Goal: Task Accomplishment & Management: Complete application form

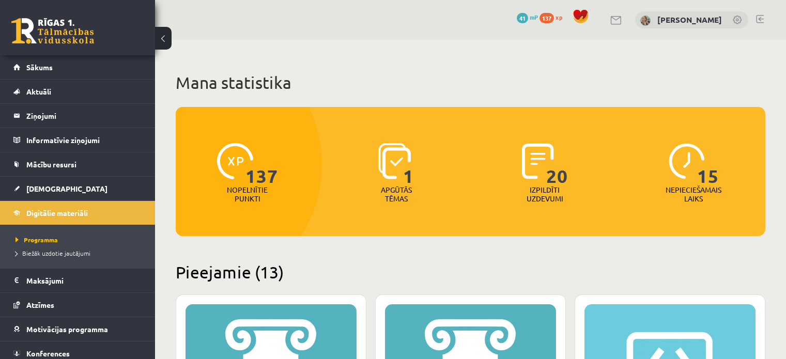
scroll to position [310, 0]
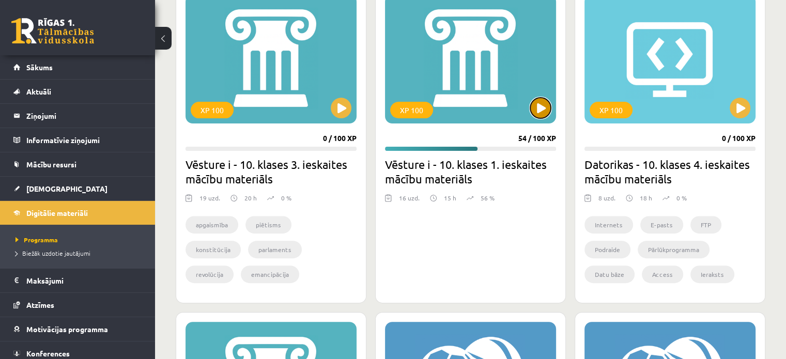
click at [536, 115] on button at bounding box center [540, 108] width 21 height 21
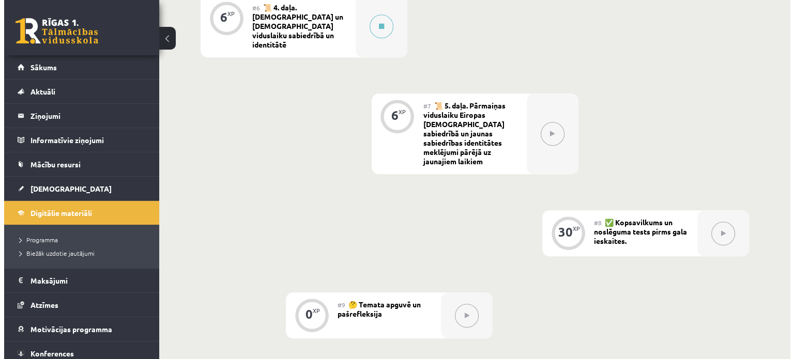
scroll to position [723, 0]
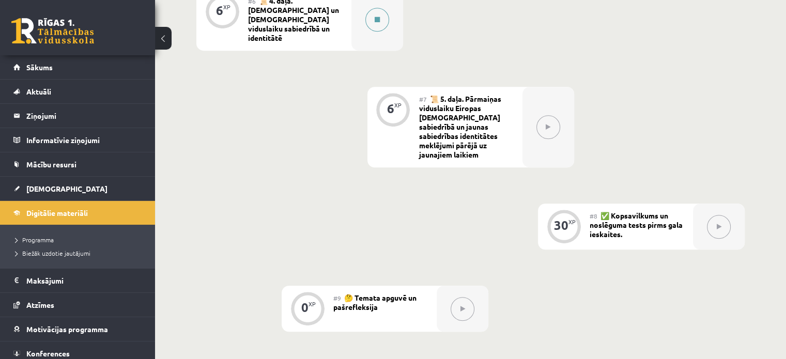
click at [384, 24] on div at bounding box center [377, 20] width 52 height 62
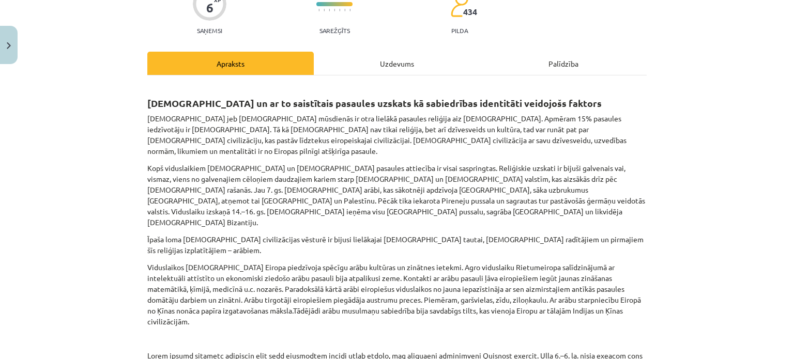
scroll to position [0, 0]
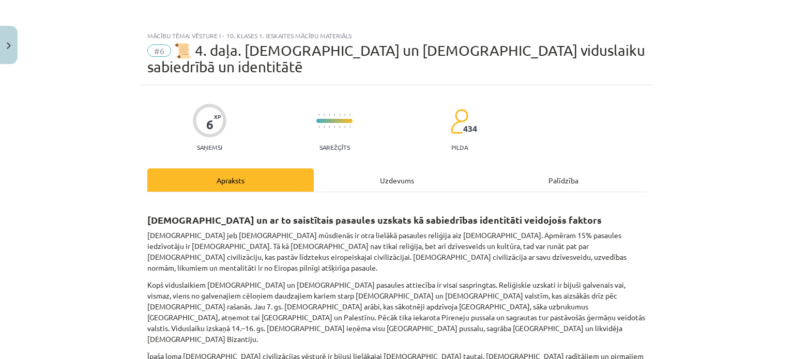
click at [406, 169] on div "Uzdevums" at bounding box center [397, 179] width 166 height 23
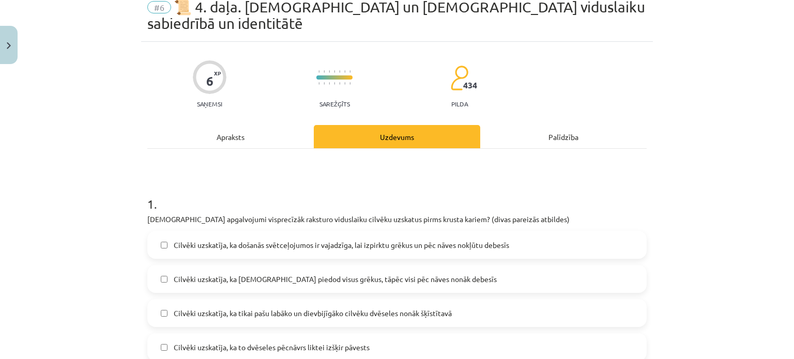
scroll to position [26, 0]
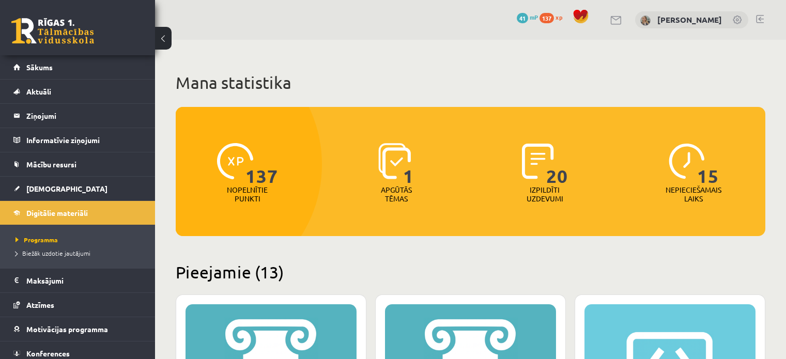
scroll to position [310, 0]
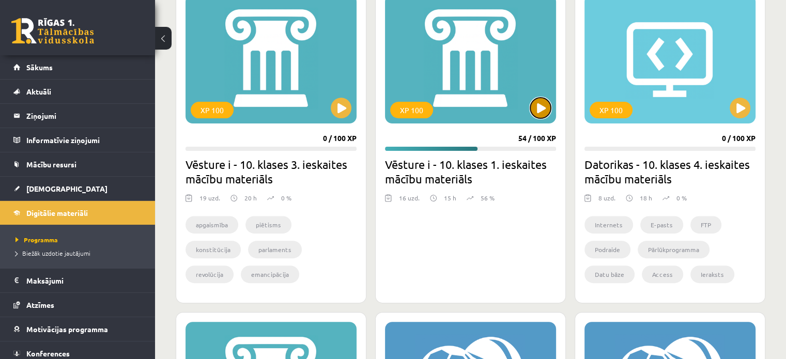
click at [538, 110] on button at bounding box center [540, 108] width 21 height 21
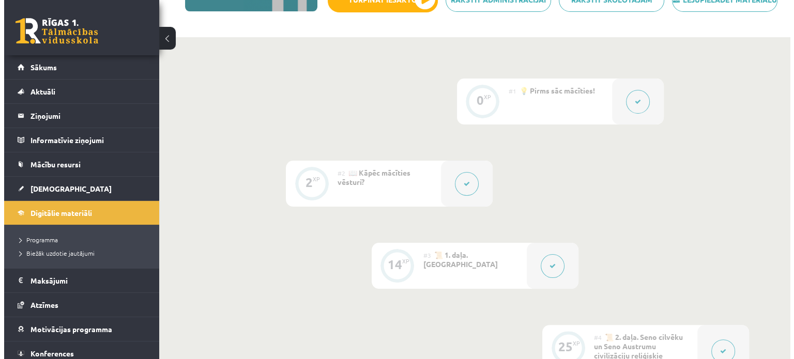
scroll to position [207, 0]
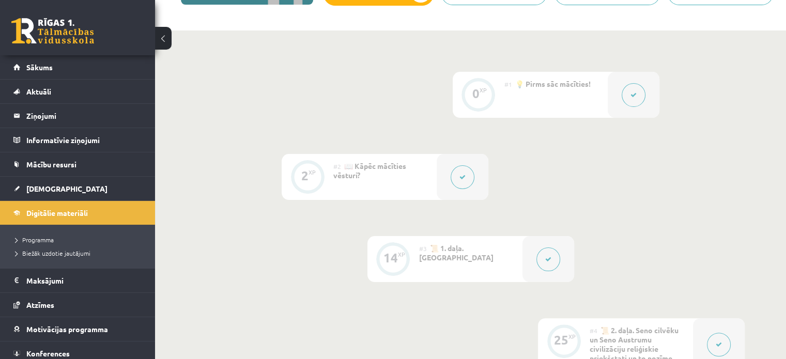
click at [466, 186] on button at bounding box center [463, 177] width 24 height 24
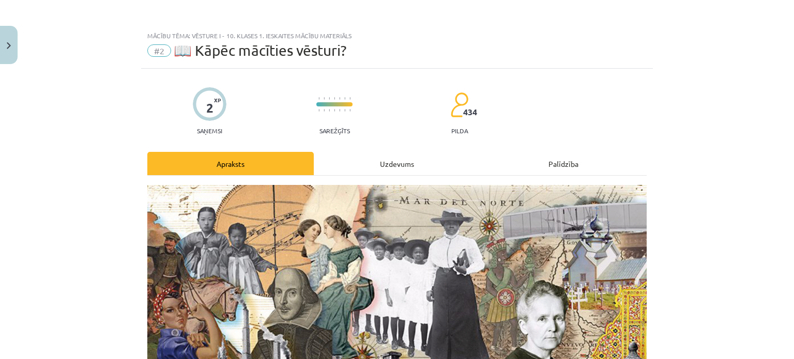
click at [410, 159] on div "Uzdevums" at bounding box center [397, 163] width 166 height 23
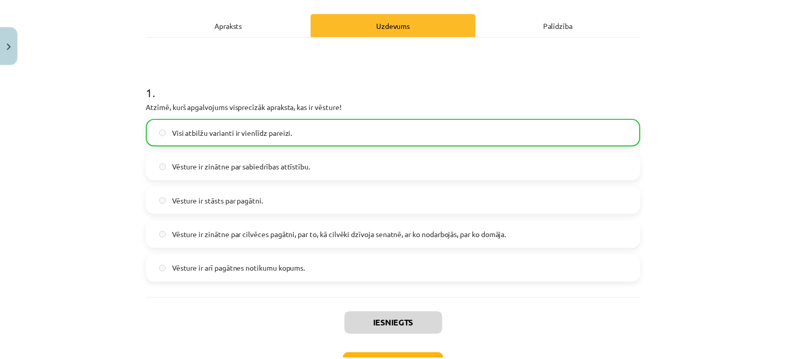
scroll to position [215, 0]
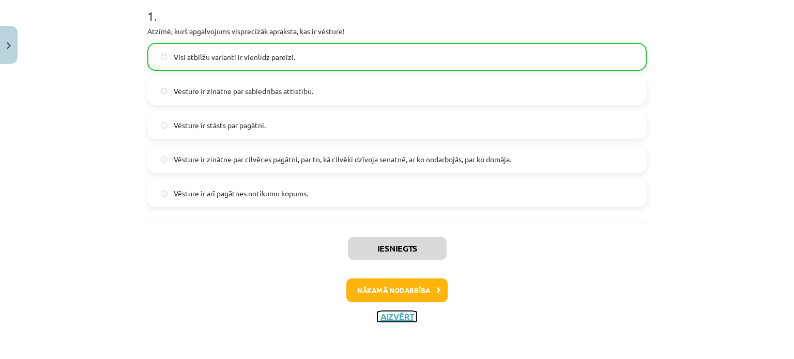
click at [393, 316] on button "Aizvērt" at bounding box center [396, 317] width 39 height 10
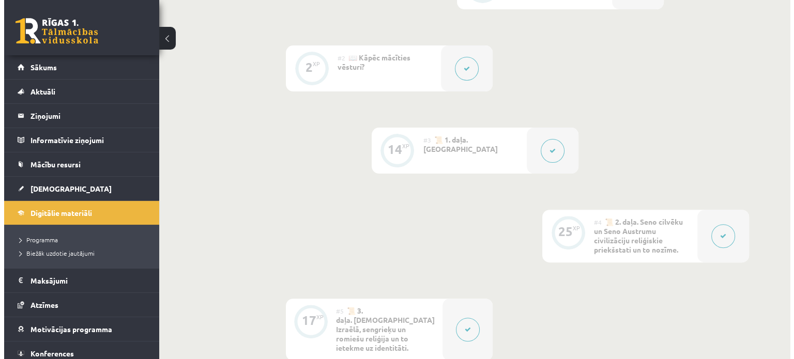
scroll to position [362, 0]
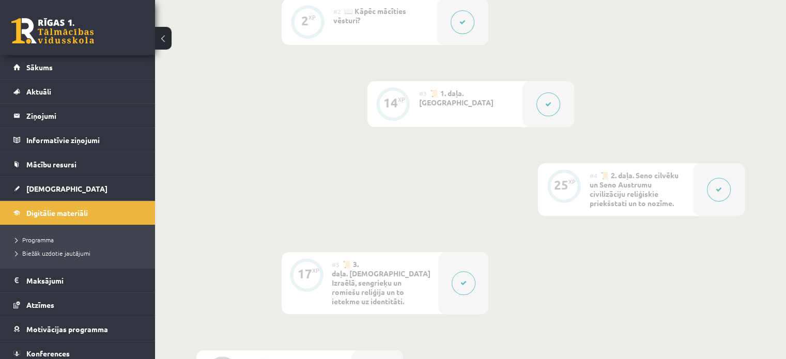
click at [551, 116] on button at bounding box center [548, 105] width 24 height 24
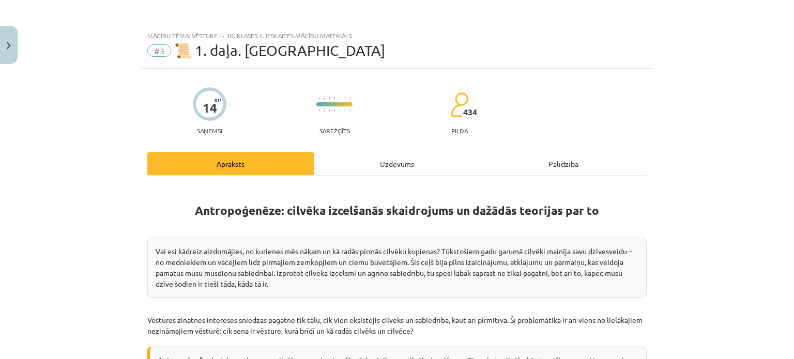
click at [405, 165] on div "Uzdevums" at bounding box center [397, 163] width 166 height 23
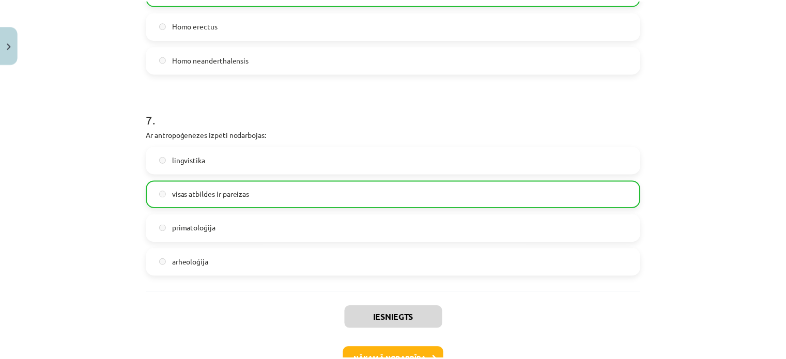
scroll to position [1773, 0]
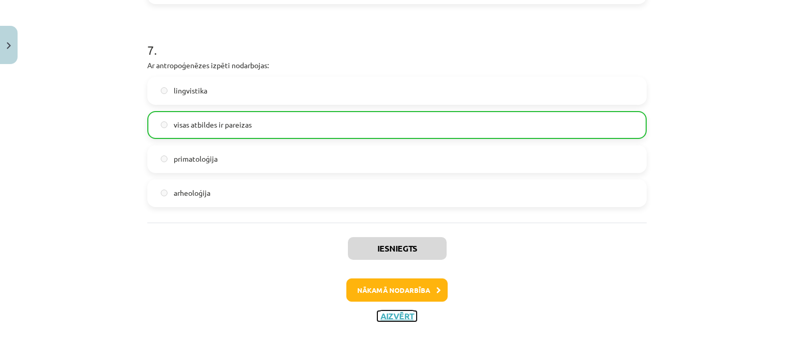
click at [408, 315] on button "Aizvērt" at bounding box center [396, 316] width 39 height 10
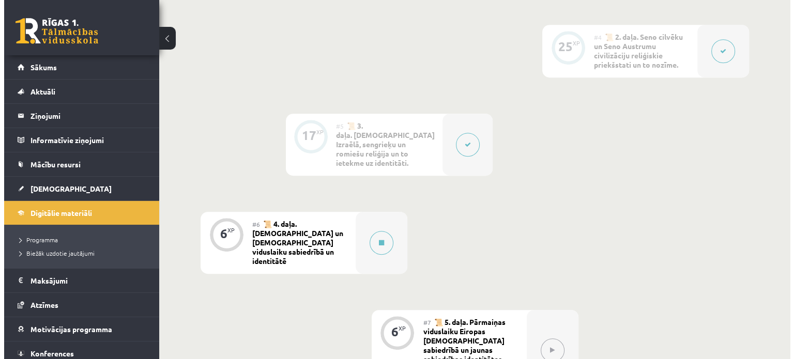
scroll to position [517, 0]
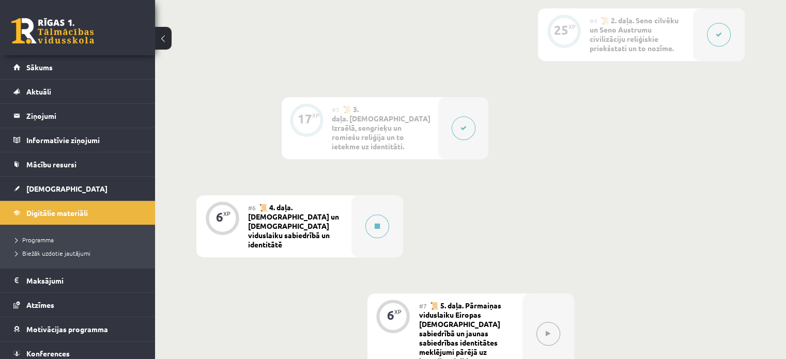
click at [473, 134] on button at bounding box center [464, 128] width 24 height 24
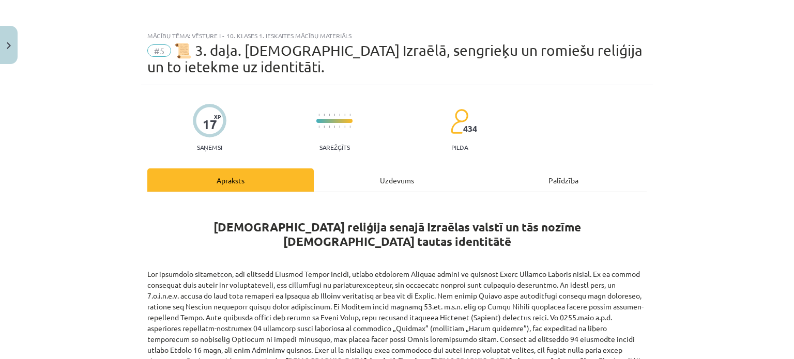
click at [407, 181] on div "Uzdevums" at bounding box center [397, 179] width 166 height 23
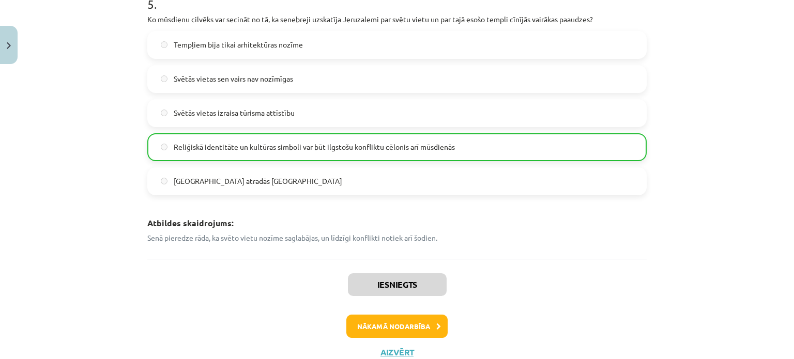
scroll to position [1239, 0]
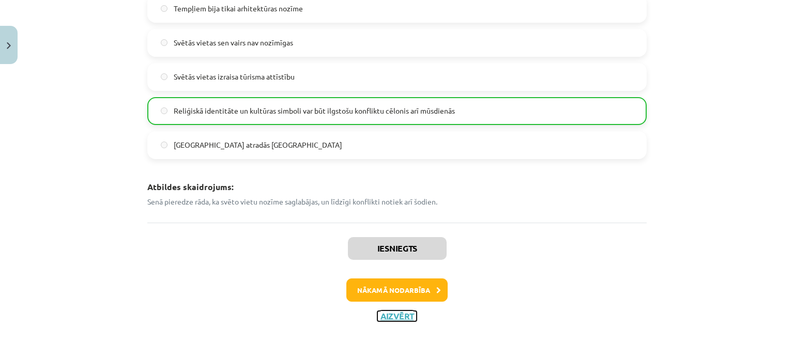
click at [383, 312] on button "Aizvērt" at bounding box center [396, 316] width 39 height 10
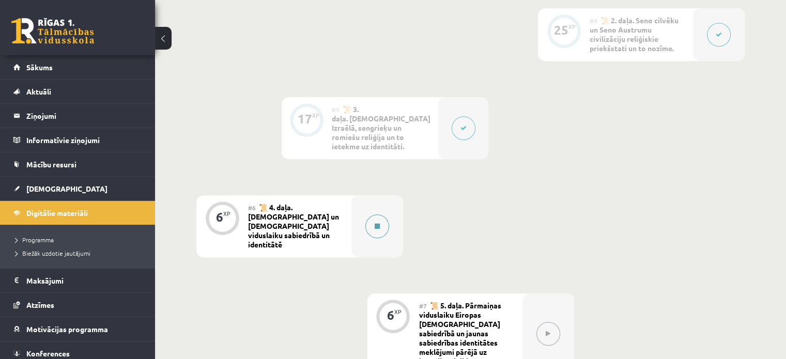
click at [370, 217] on button at bounding box center [377, 226] width 24 height 24
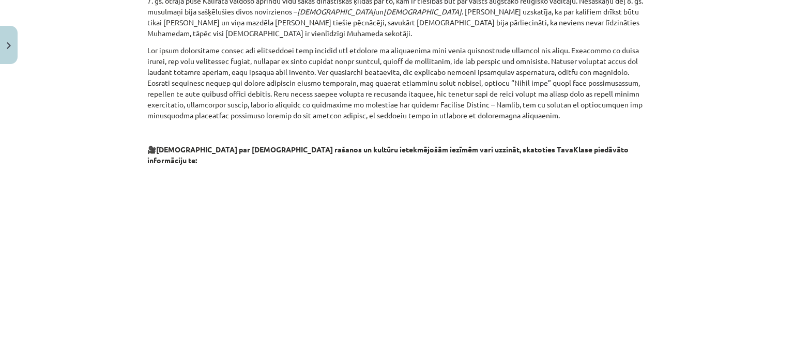
scroll to position [1144, 0]
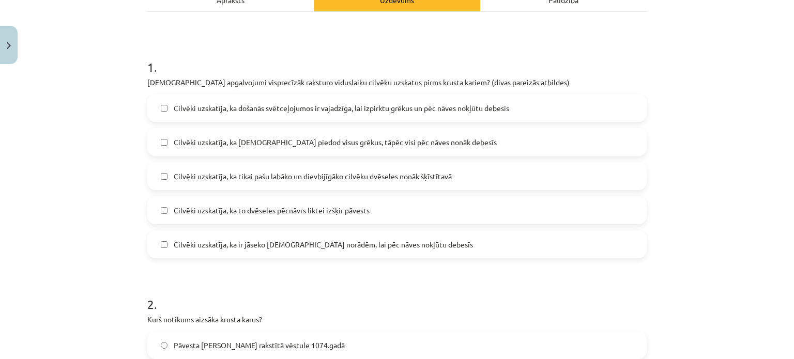
scroll to position [181, 0]
click at [166, 231] on label "Cilvēki uzskatīja, ka ir jāseko kristīgās baznīcas norādēm, lai pēc nāves nokļū…" at bounding box center [396, 244] width 497 height 26
click at [157, 197] on label "Cilvēki uzskatīja, ka to dvēseles pēcnāvrs liktei izšķir pāvests" at bounding box center [396, 210] width 497 height 26
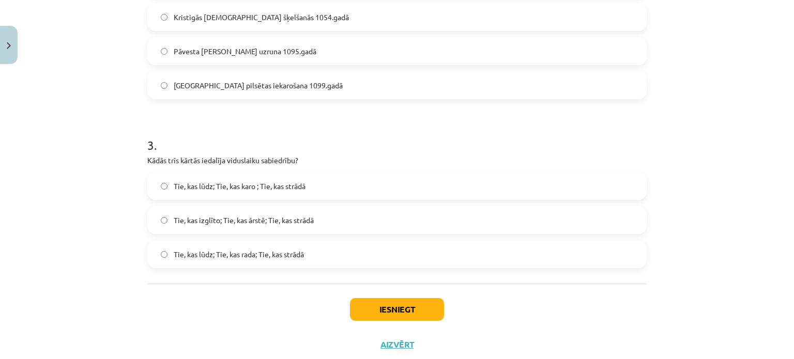
scroll to position [555, 0]
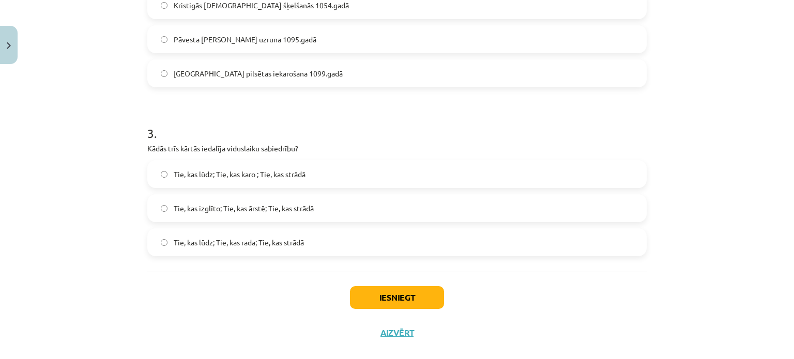
click at [165, 161] on label "Tie, kas lūdz; Tie, kas karo ; Tie, kas strādā" at bounding box center [396, 174] width 497 height 26
click at [396, 286] on button "Iesniegt" at bounding box center [397, 297] width 94 height 23
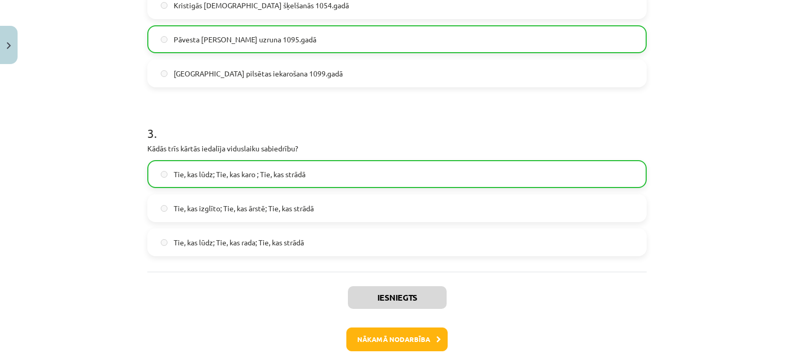
scroll to position [587, 0]
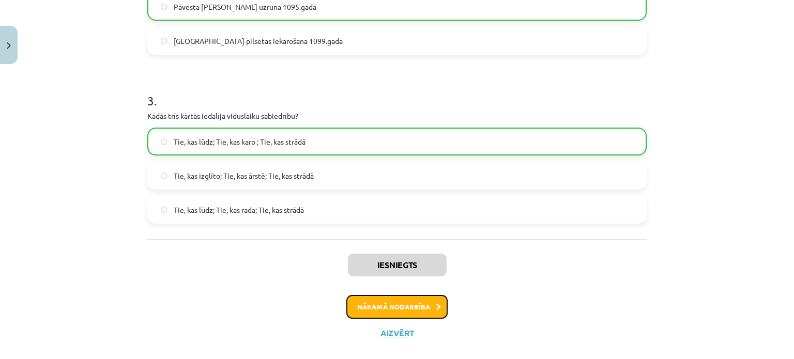
click at [401, 295] on button "Nākamā nodarbība" at bounding box center [396, 307] width 101 height 24
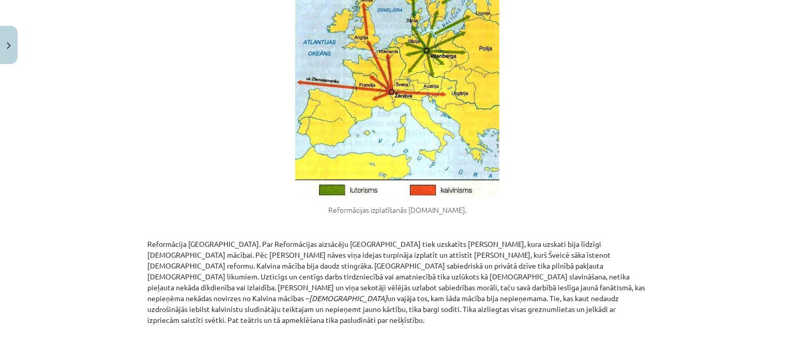
scroll to position [2020, 0]
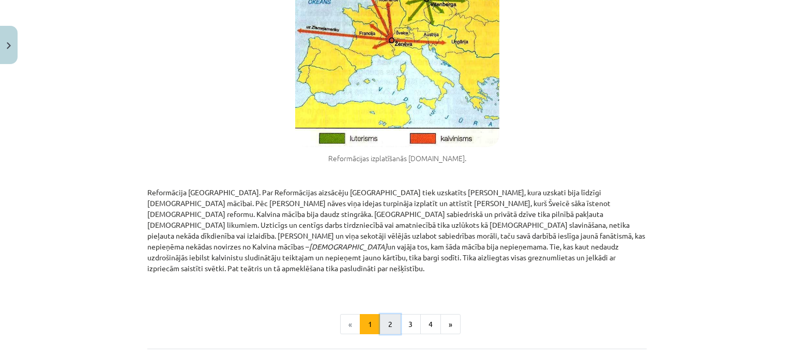
click at [384, 314] on button "2" at bounding box center [390, 324] width 21 height 21
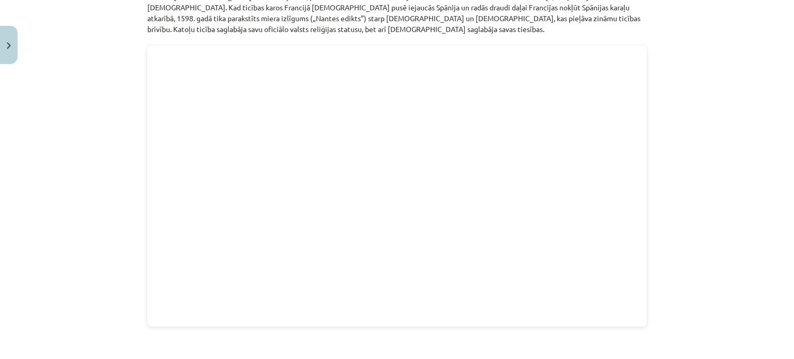
scroll to position [614, 0]
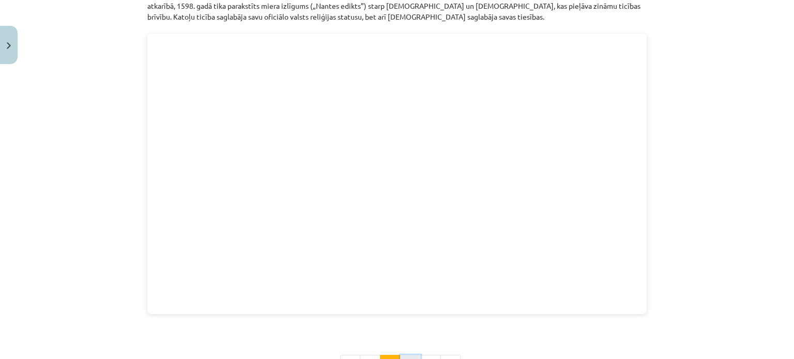
click at [404, 355] on button "3" at bounding box center [410, 365] width 21 height 21
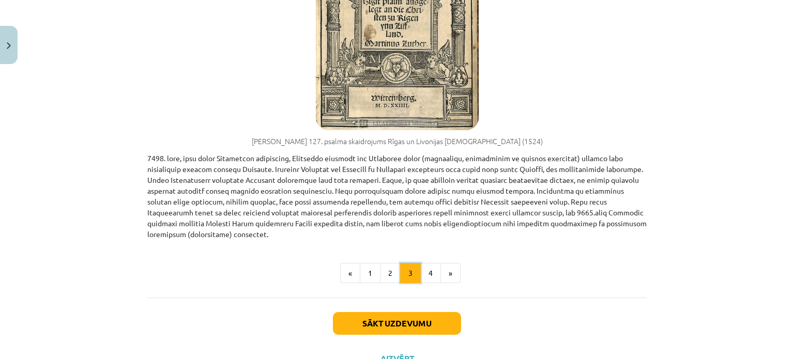
scroll to position [450, 0]
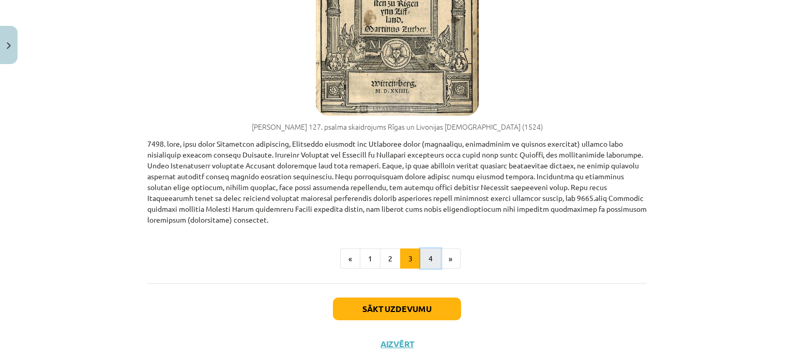
click at [429, 249] on button "4" at bounding box center [430, 259] width 21 height 21
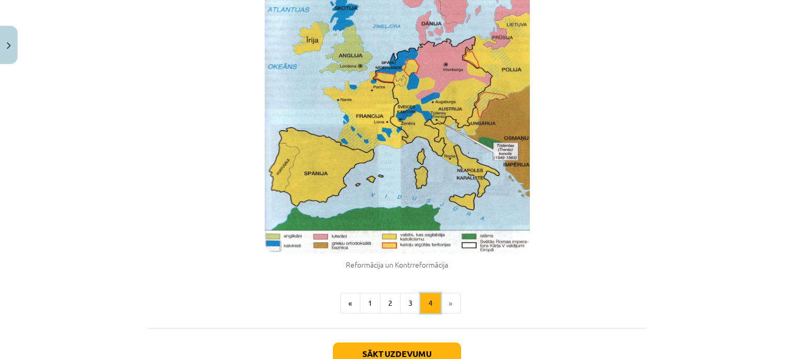
scroll to position [592, 0]
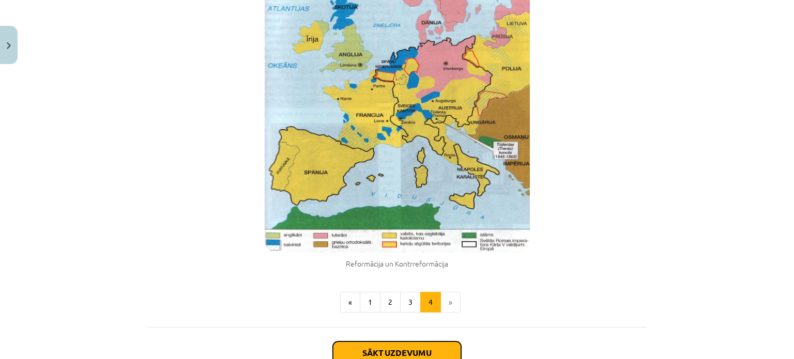
click at [413, 342] on button "Sākt uzdevumu" at bounding box center [397, 353] width 128 height 23
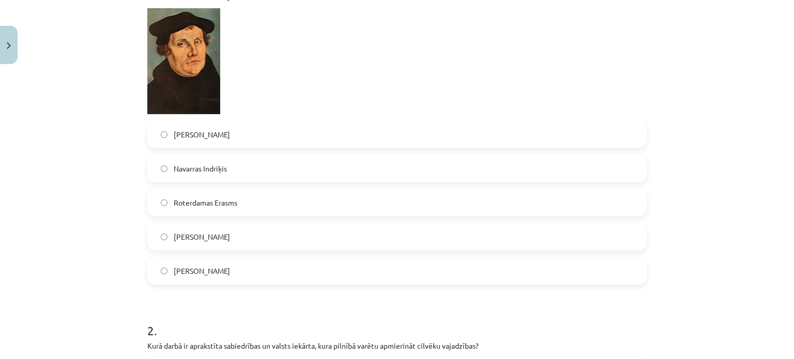
scroll to position [284, 0]
click at [232, 222] on label "Martiņš Luters" at bounding box center [396, 235] width 497 height 26
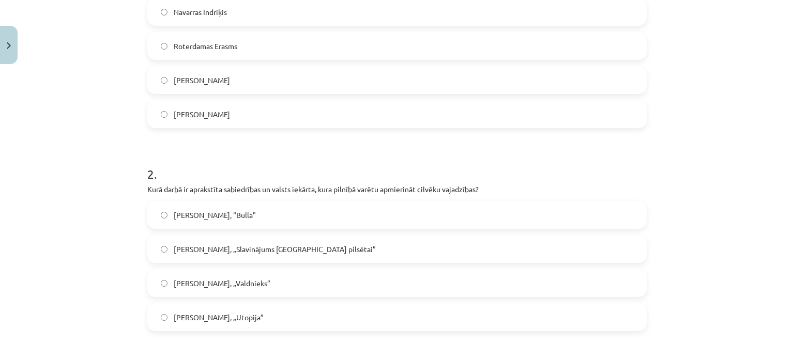
scroll to position [491, 0]
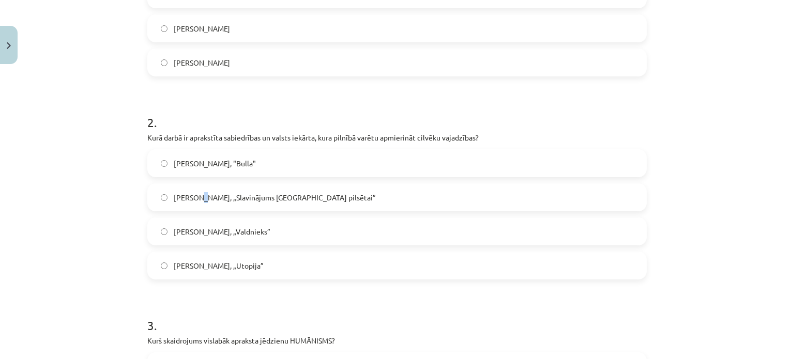
click at [198, 165] on div "Mārtiņš Luters, "Bulla" Leonardo Bruni, „Slavinājums Florences pilsētai” Nikolo…" at bounding box center [396, 214] width 499 height 130
click at [204, 158] on span "Mārtiņš Luters, "Bulla"" at bounding box center [215, 163] width 82 height 11
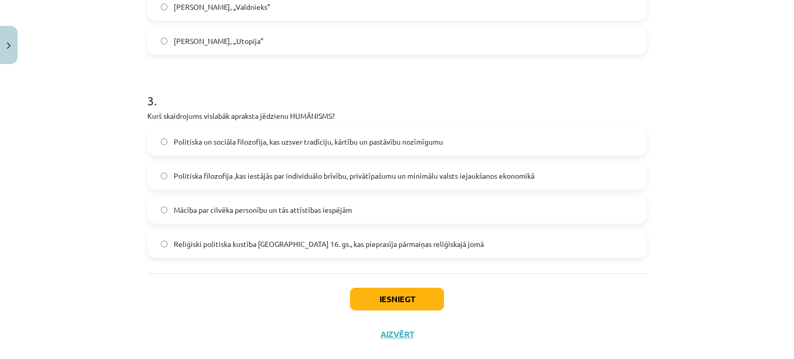
scroll to position [717, 0]
click at [211, 203] on span "Mācība par cilvēka personību un tās attīstības iespējām" at bounding box center [263, 208] width 178 height 11
click at [397, 286] on button "Iesniegt" at bounding box center [397, 297] width 94 height 23
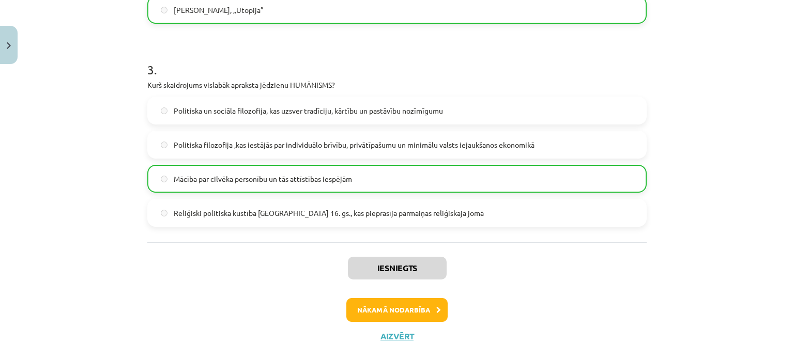
scroll to position [750, 0]
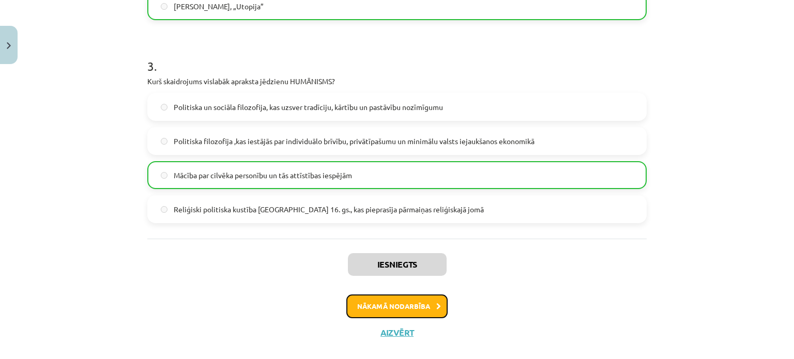
click at [386, 295] on button "Nākamā nodarbība" at bounding box center [396, 307] width 101 height 24
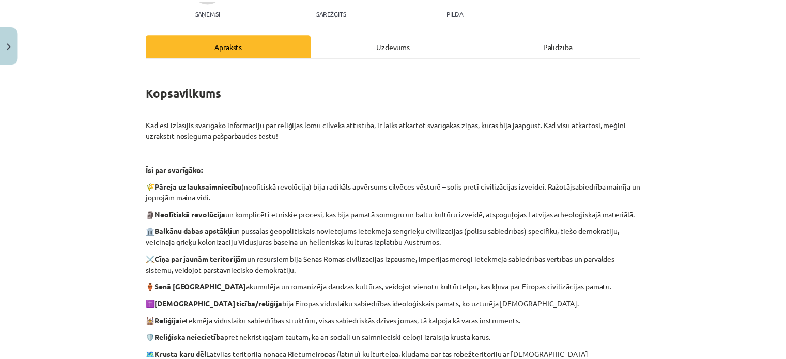
scroll to position [0, 0]
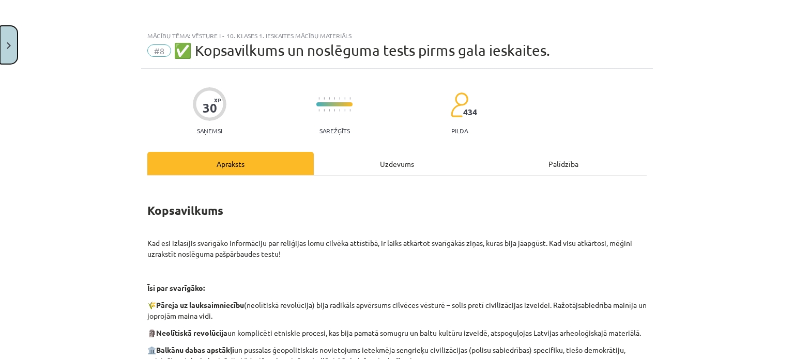
click at [4, 45] on button "Close" at bounding box center [9, 45] width 18 height 38
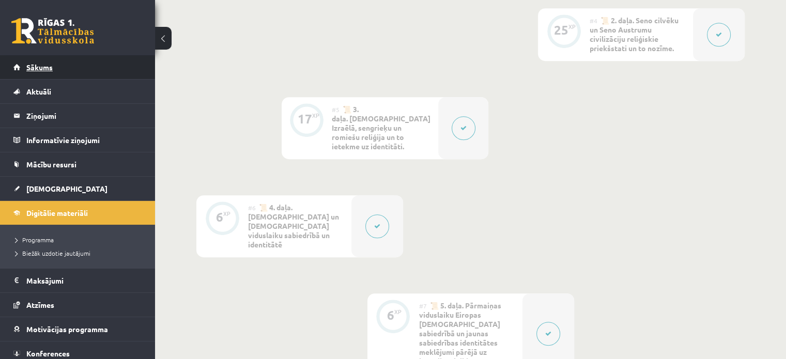
click at [42, 68] on span "Sākums" at bounding box center [39, 67] width 26 height 9
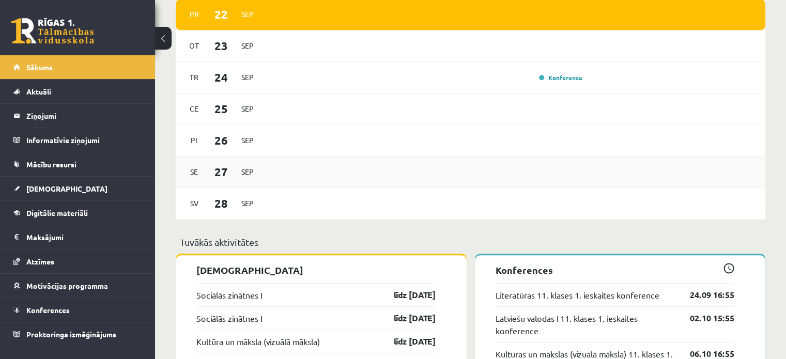
scroll to position [723, 0]
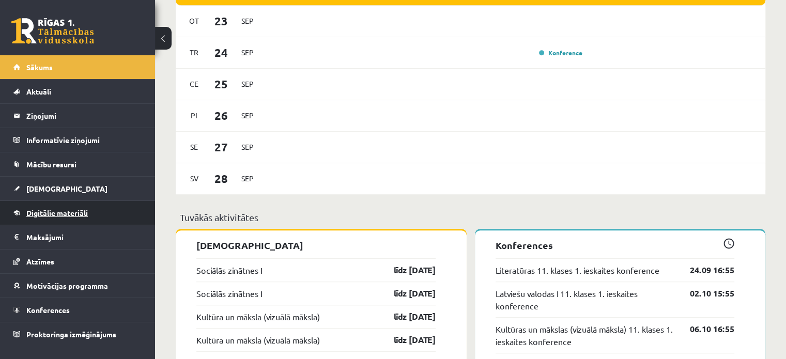
click at [67, 205] on link "Digitālie materiāli" at bounding box center [77, 213] width 129 height 24
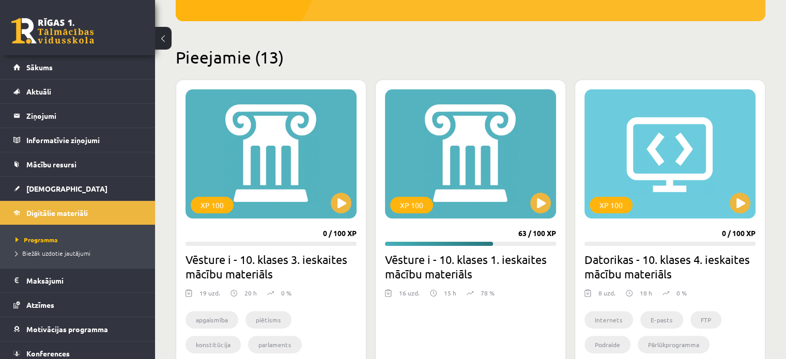
scroll to position [207, 0]
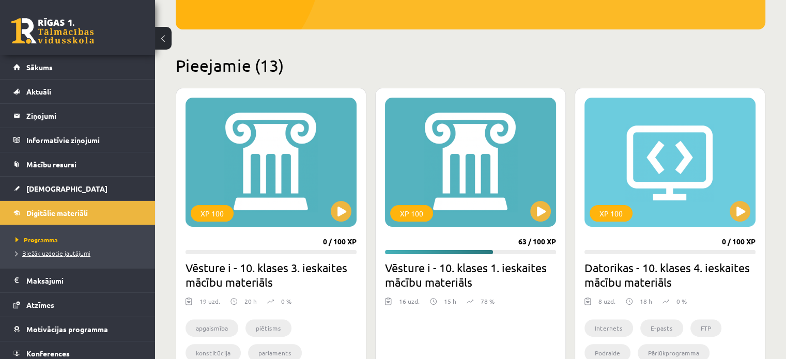
click at [67, 255] on span "Biežāk uzdotie jautājumi" at bounding box center [53, 253] width 75 height 8
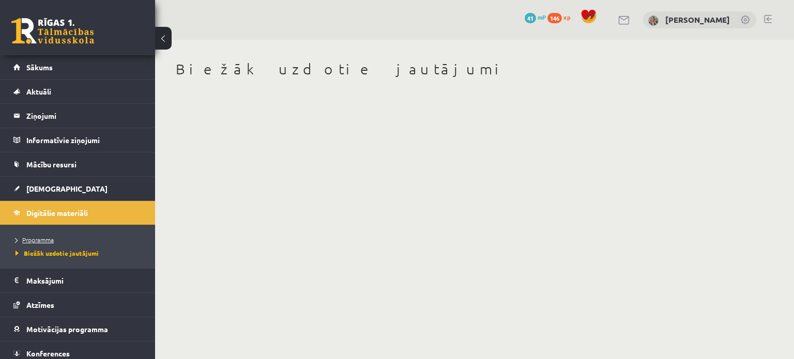
click at [29, 241] on span "Programma" at bounding box center [35, 240] width 38 height 8
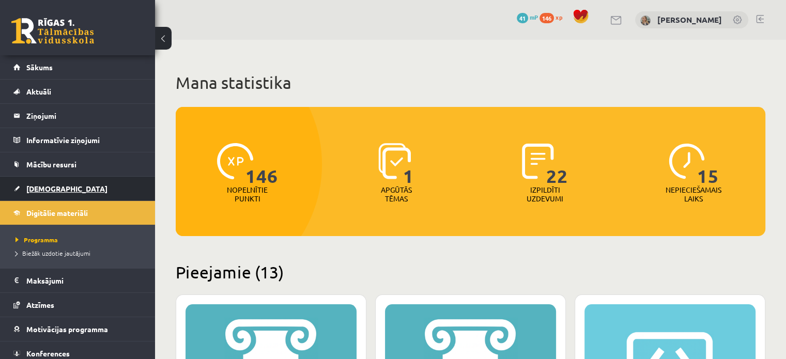
click at [43, 187] on span "[DEMOGRAPHIC_DATA]" at bounding box center [66, 188] width 81 height 9
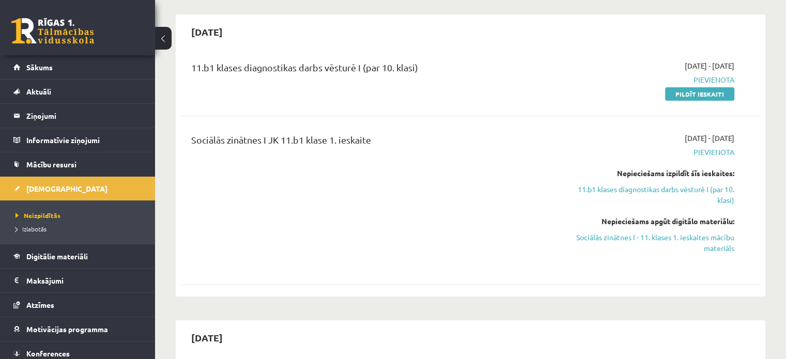
scroll to position [103, 0]
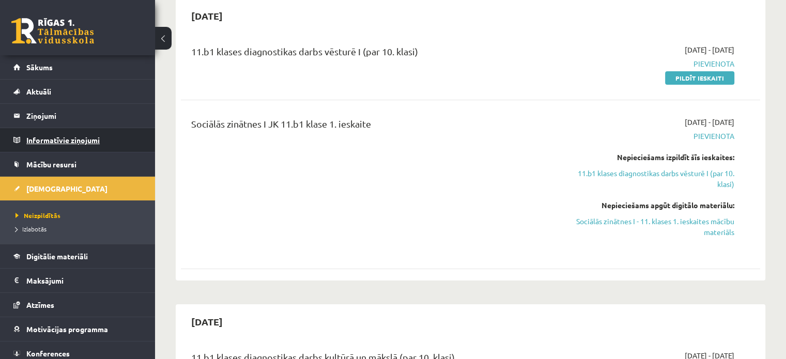
click at [57, 143] on legend "Informatīvie ziņojumi 0" at bounding box center [84, 140] width 116 height 24
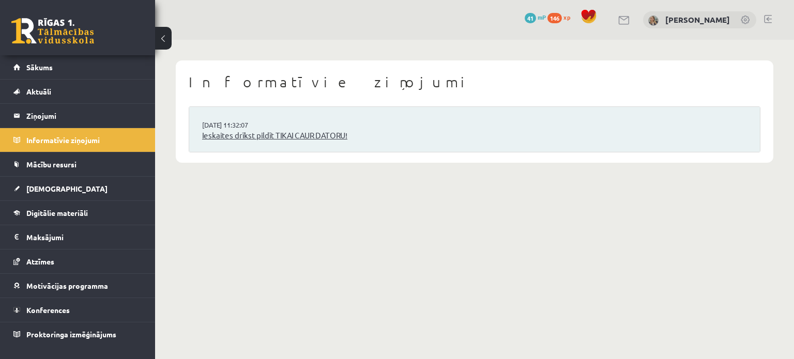
click at [242, 135] on link "Ieskaites drīkst pildīt TIKAI CAUR DATORU!" at bounding box center [474, 136] width 545 height 12
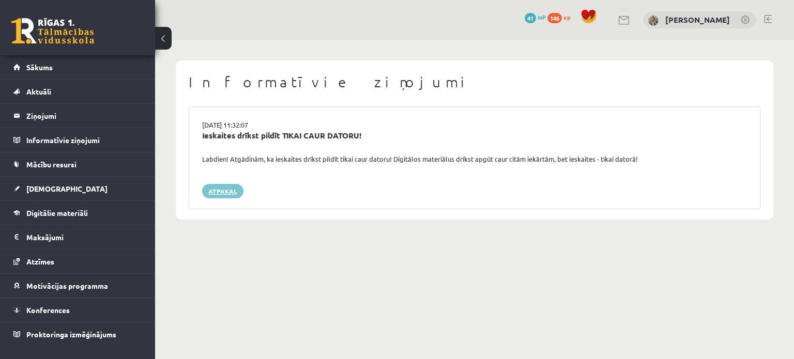
click at [226, 188] on link "Atpakaļ" at bounding box center [222, 191] width 41 height 14
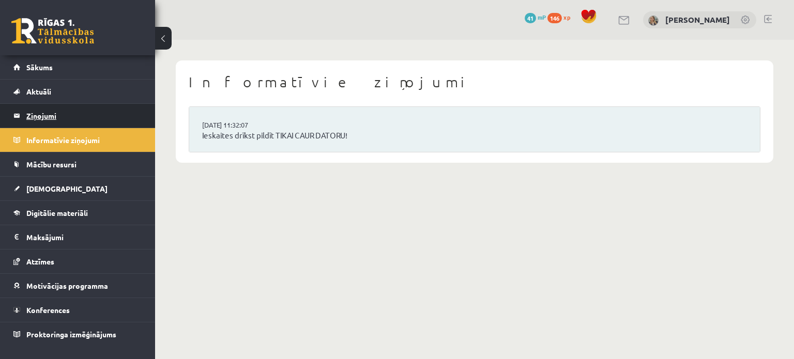
click at [66, 114] on legend "Ziņojumi 0" at bounding box center [84, 116] width 116 height 24
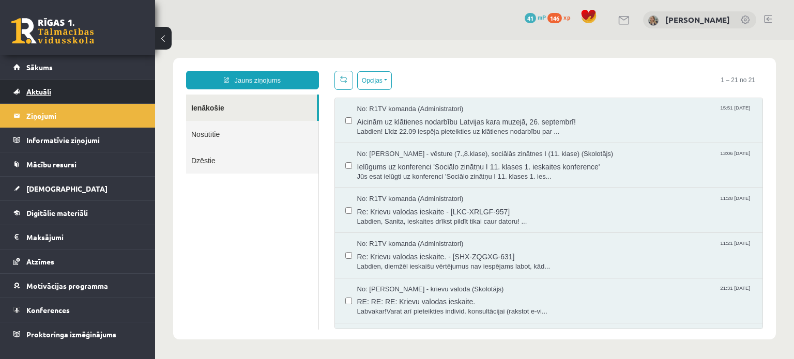
click at [117, 86] on link "Aktuāli" at bounding box center [77, 92] width 129 height 24
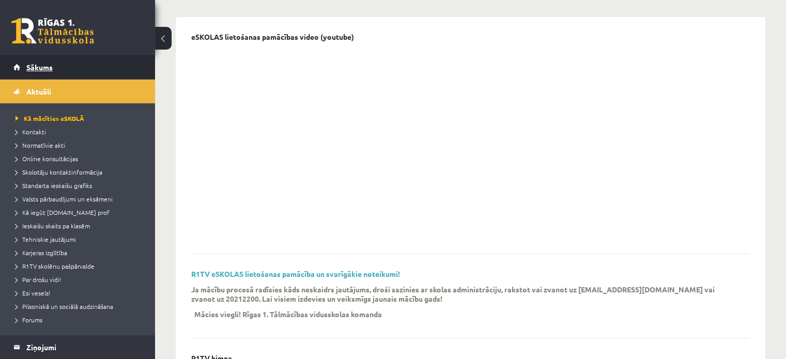
click at [35, 68] on span "Sākums" at bounding box center [39, 67] width 26 height 9
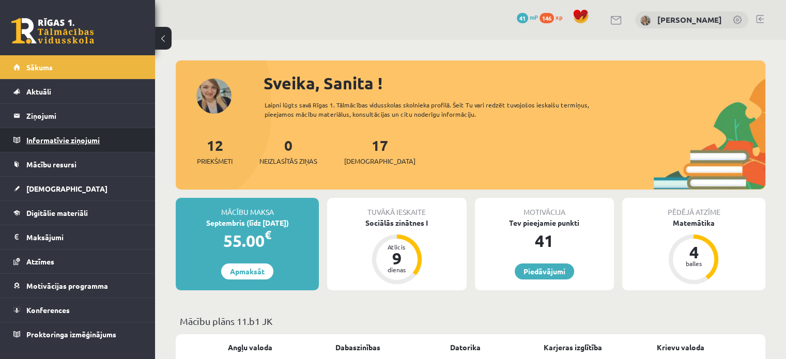
click at [88, 143] on legend "Informatīvie ziņojumi 0" at bounding box center [84, 140] width 116 height 24
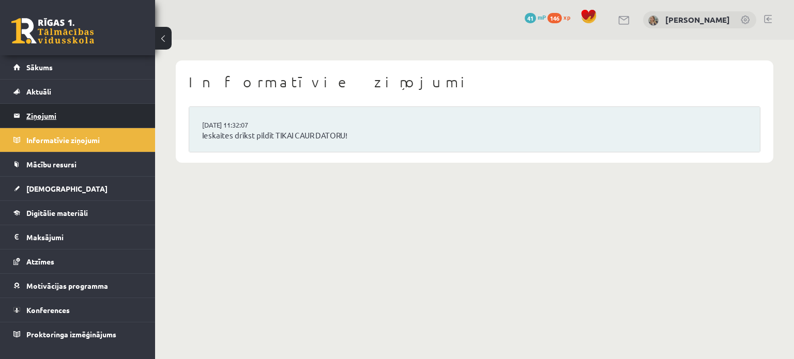
click at [60, 110] on legend "Ziņojumi 0" at bounding box center [84, 116] width 116 height 24
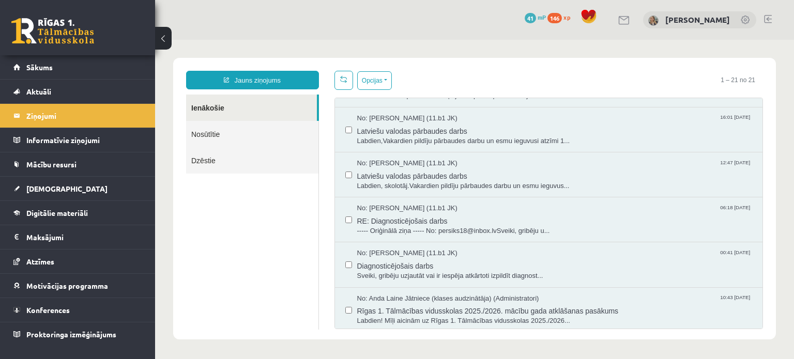
scroll to position [712, 0]
click at [402, 213] on span "RE: Diagnosticējošais darbs" at bounding box center [554, 219] width 395 height 13
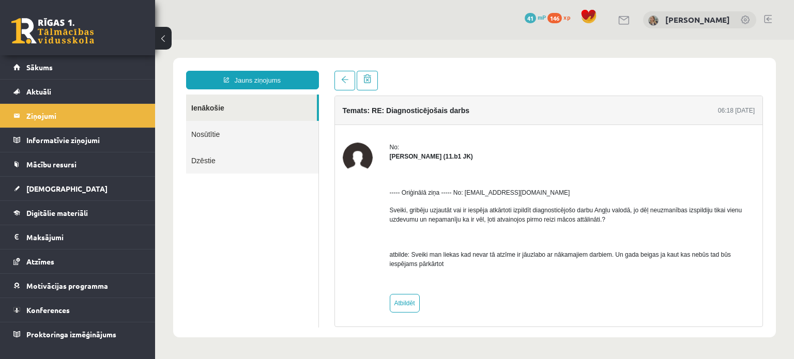
scroll to position [0, 0]
click at [198, 109] on link "Ienākošie" at bounding box center [251, 108] width 131 height 26
click at [345, 82] on span at bounding box center [344, 79] width 7 height 7
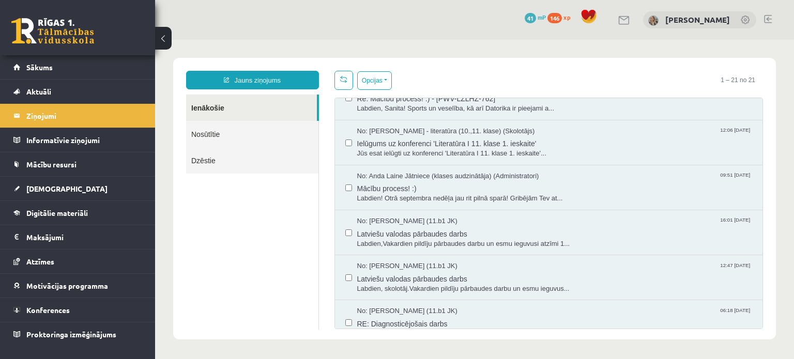
scroll to position [557, 0]
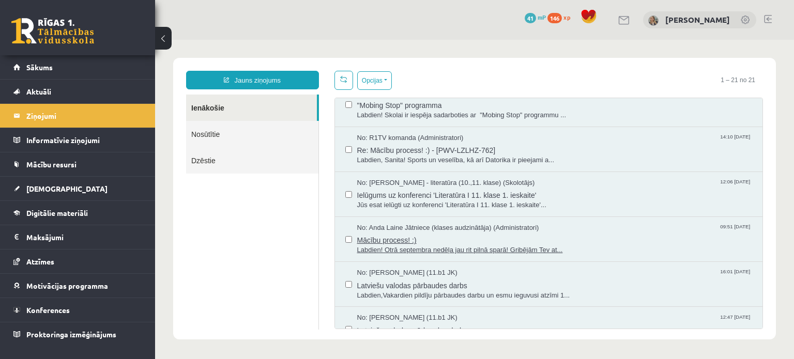
click at [394, 238] on span "Mācību process! :)" at bounding box center [554, 239] width 395 height 13
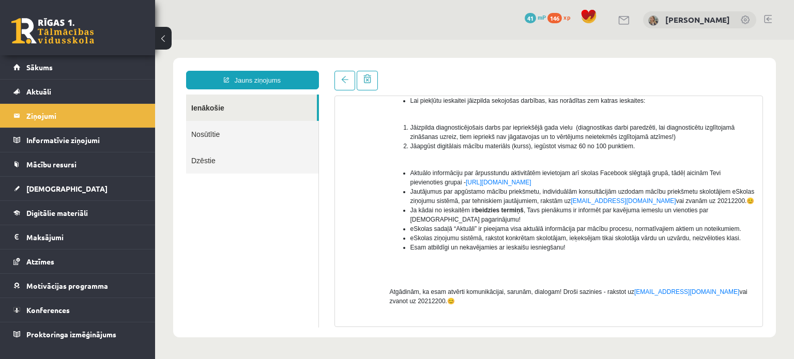
scroll to position [186, 0]
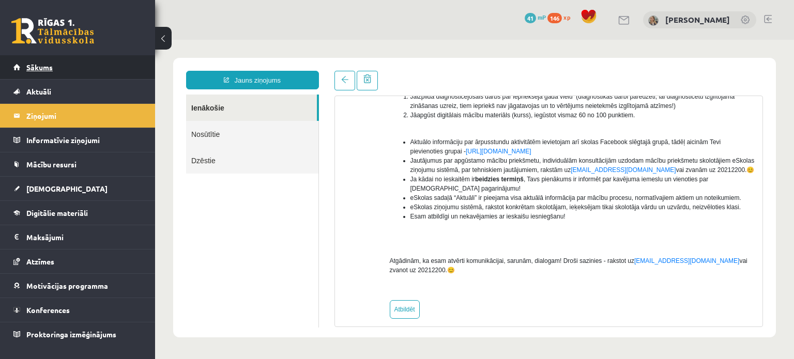
click at [64, 66] on link "Sākums" at bounding box center [77, 67] width 129 height 24
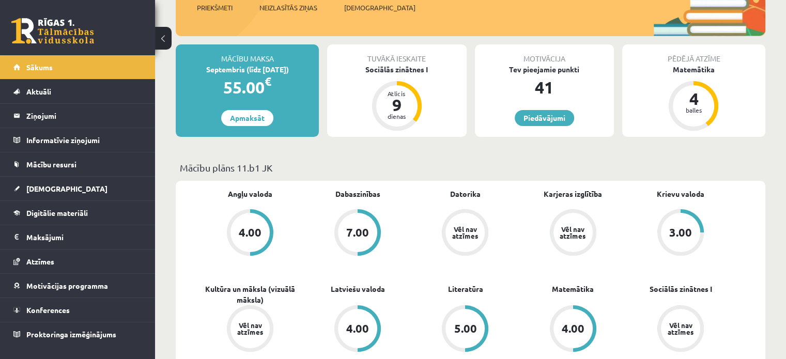
scroll to position [155, 0]
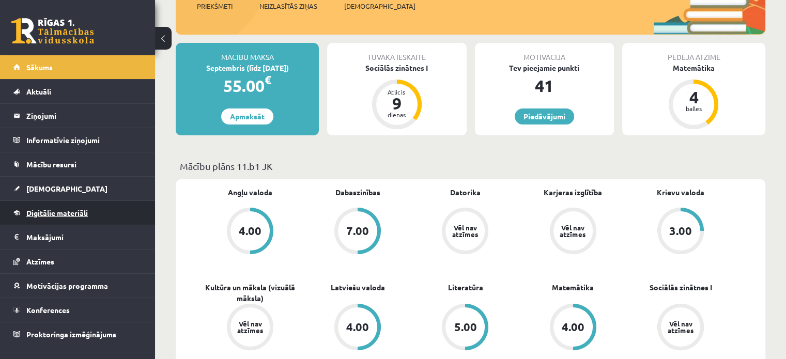
click at [72, 214] on span "Digitālie materiāli" at bounding box center [56, 212] width 61 height 9
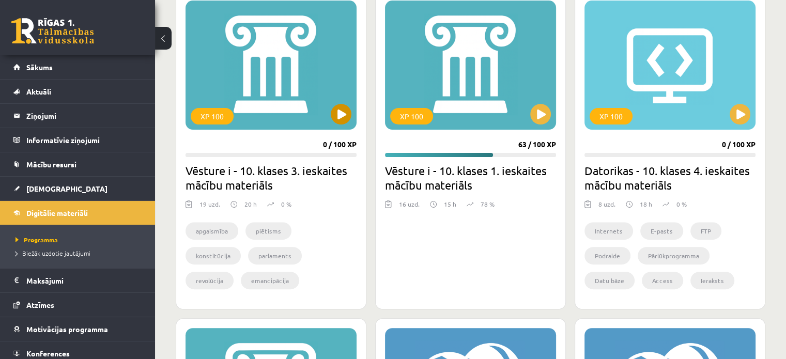
scroll to position [310, 0]
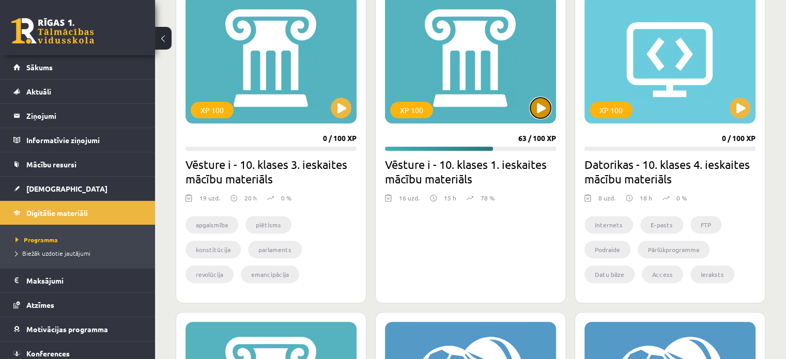
click at [537, 109] on button at bounding box center [540, 108] width 21 height 21
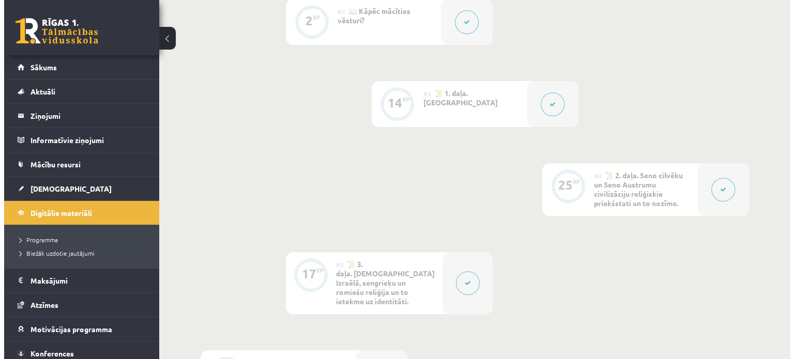
scroll to position [413, 0]
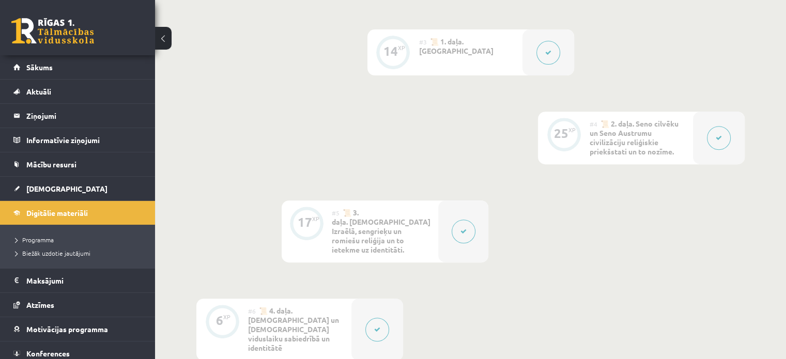
click at [718, 141] on icon at bounding box center [719, 138] width 6 height 6
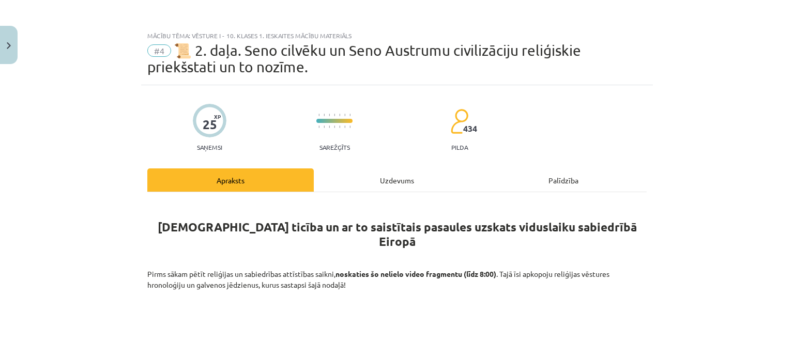
click at [401, 176] on div "Uzdevums" at bounding box center [397, 179] width 166 height 23
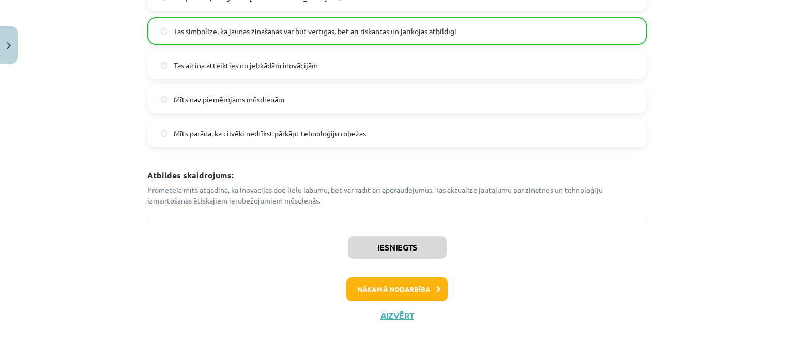
scroll to position [2531, 0]
click at [400, 314] on button "Aizvērt" at bounding box center [396, 316] width 39 height 10
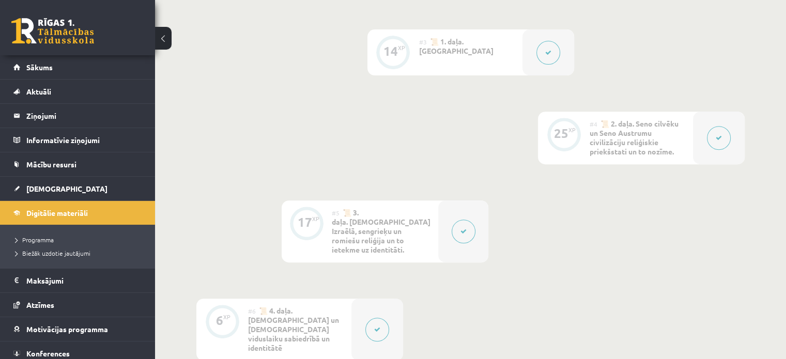
click at [453, 243] on button at bounding box center [464, 232] width 24 height 24
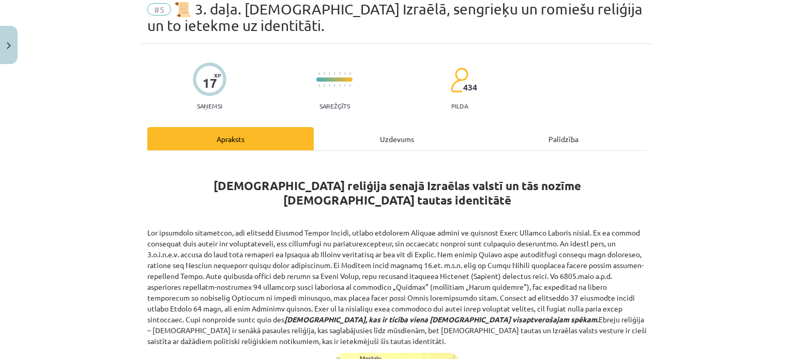
scroll to position [103, 0]
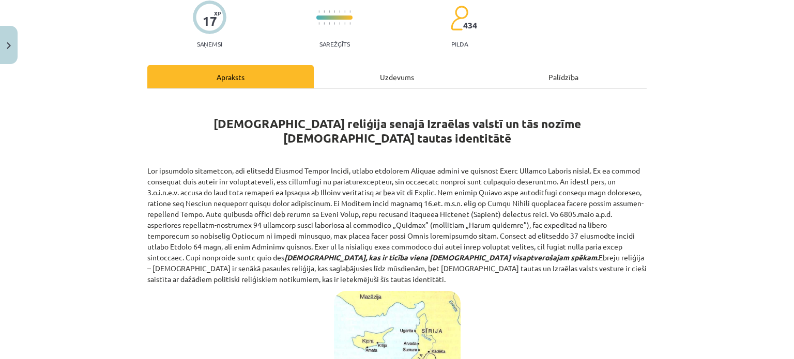
click at [388, 68] on div "Uzdevums" at bounding box center [397, 76] width 166 height 23
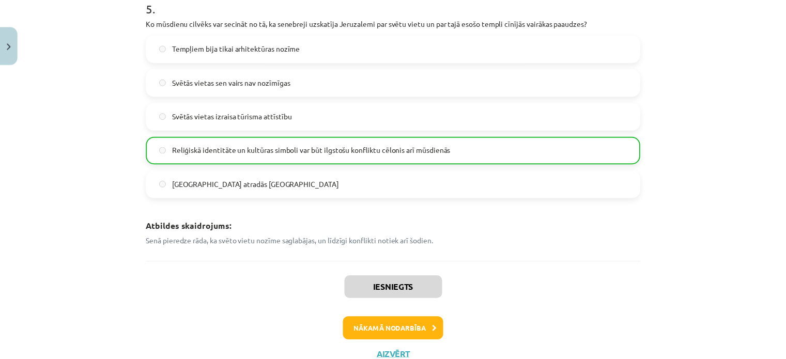
scroll to position [1239, 0]
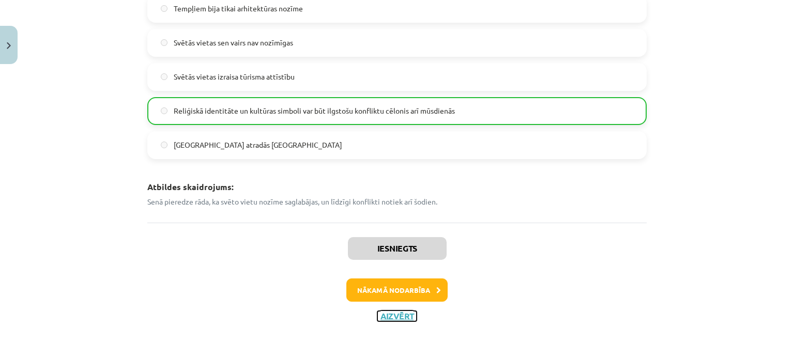
click at [407, 311] on button "Aizvērt" at bounding box center [396, 316] width 39 height 10
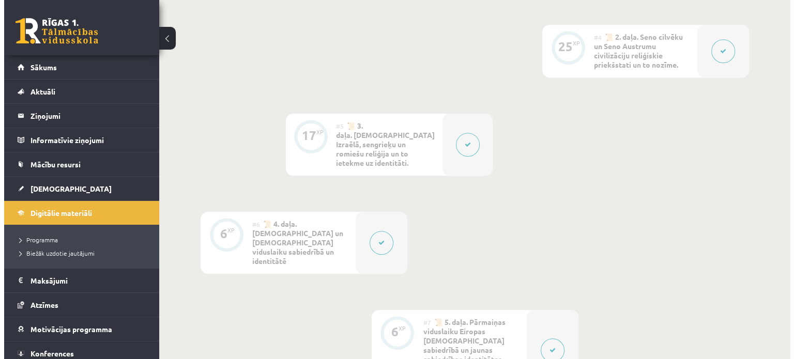
scroll to position [517, 0]
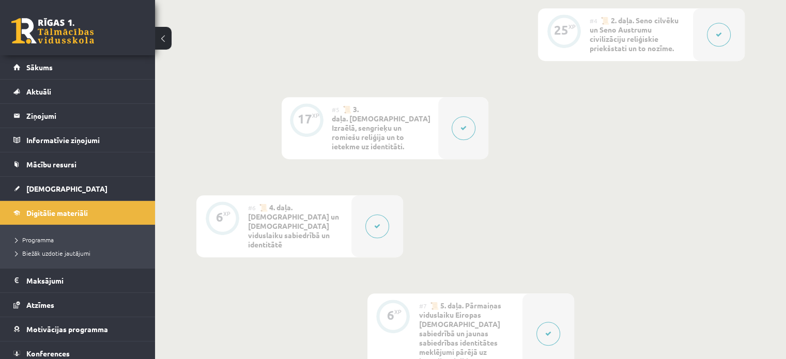
click at [382, 220] on button at bounding box center [377, 226] width 24 height 24
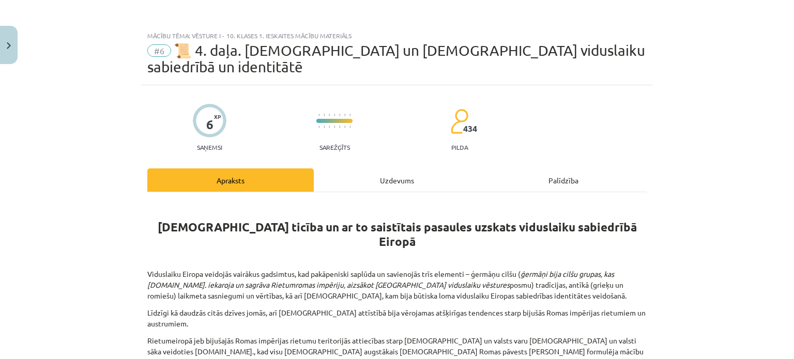
click at [397, 168] on div "Uzdevums" at bounding box center [397, 179] width 166 height 23
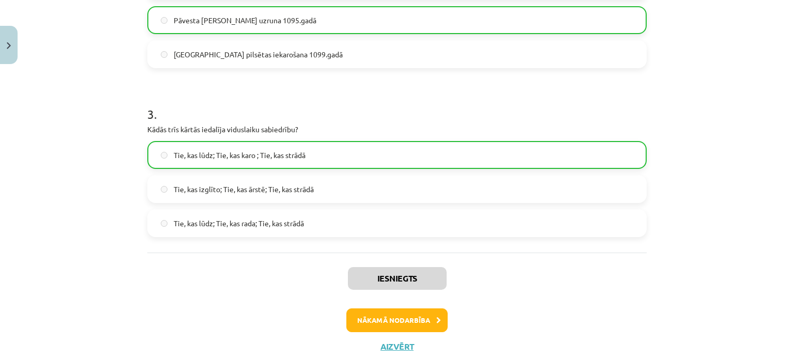
scroll to position [587, 0]
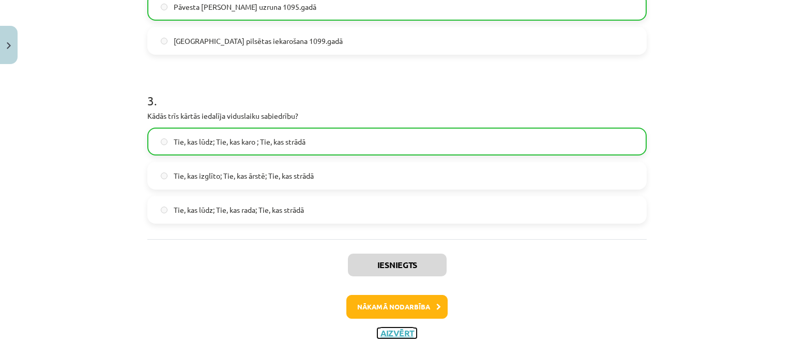
click at [405, 328] on button "Aizvērt" at bounding box center [396, 333] width 39 height 10
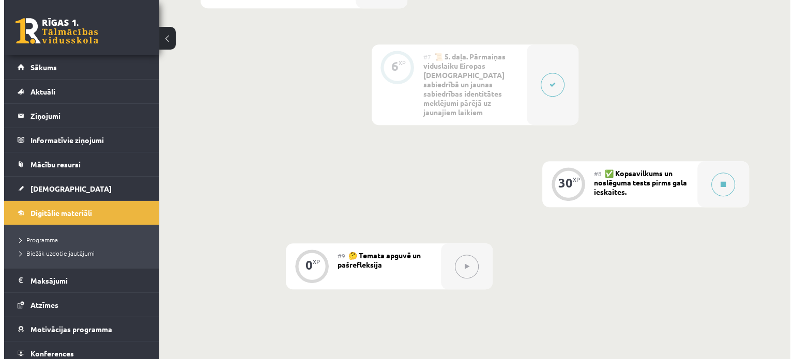
scroll to position [775, 0]
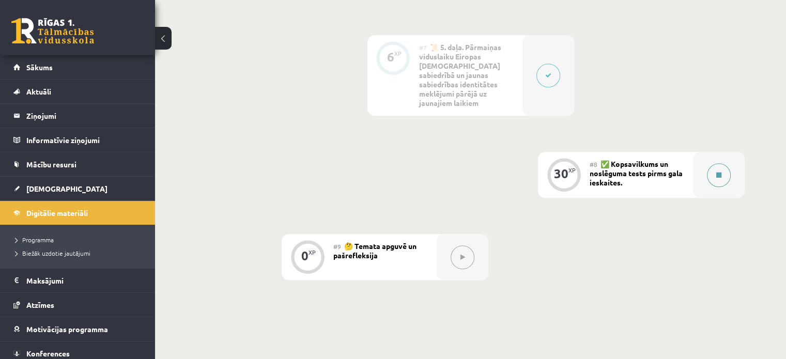
click at [708, 163] on button at bounding box center [719, 175] width 24 height 24
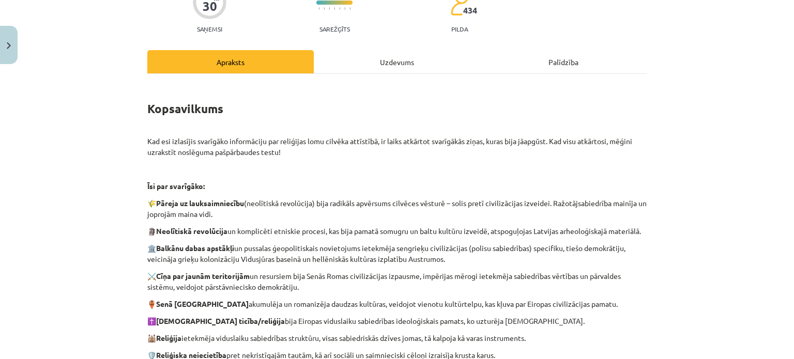
scroll to position [103, 0]
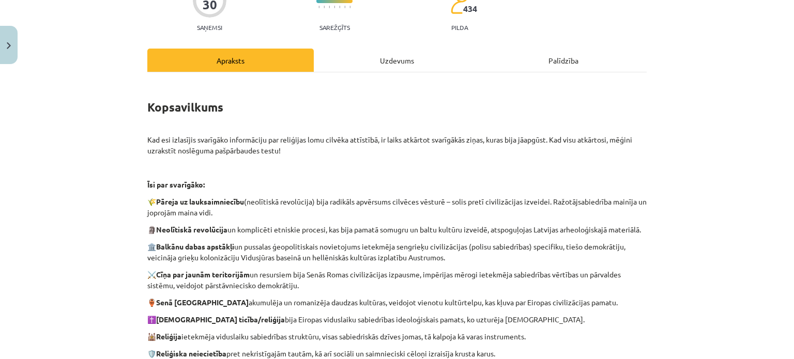
click at [398, 63] on div "Uzdevums" at bounding box center [397, 60] width 166 height 23
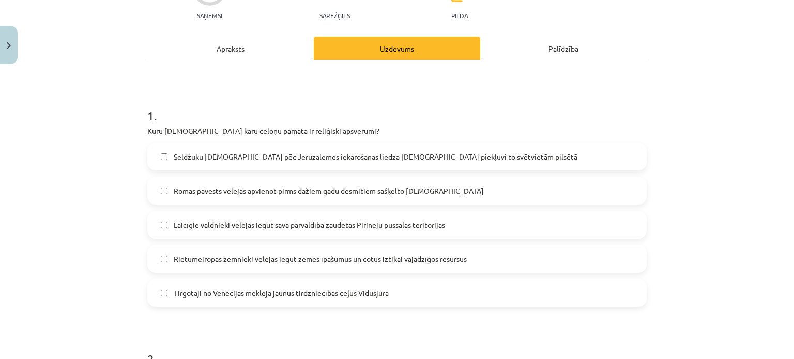
scroll to position [129, 0]
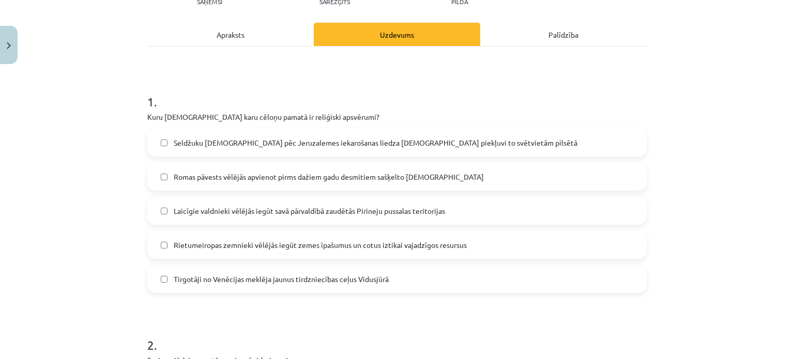
click at [246, 33] on div "Apraksts" at bounding box center [230, 34] width 166 height 23
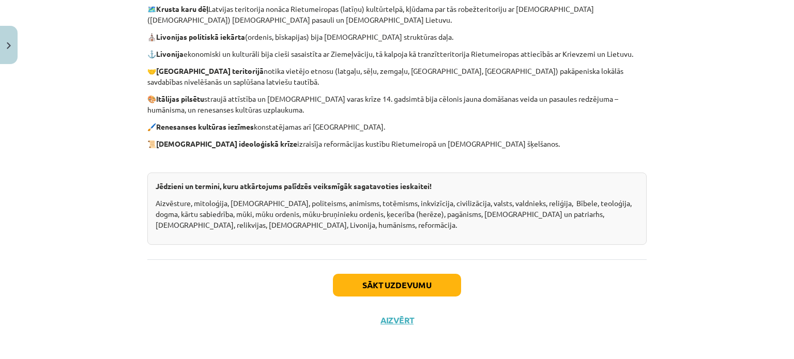
scroll to position [480, 0]
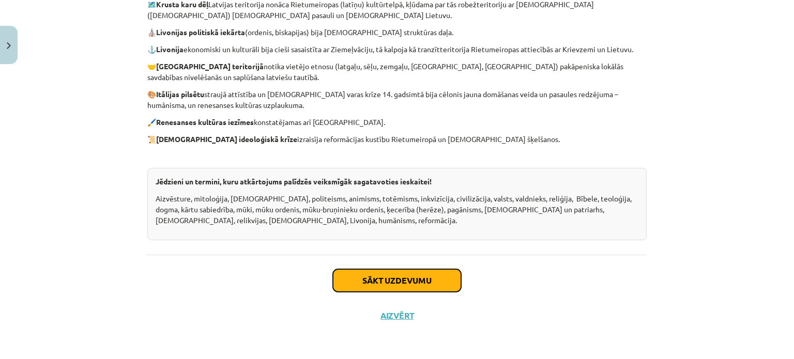
click at [420, 285] on button "Sākt uzdevumu" at bounding box center [397, 280] width 128 height 23
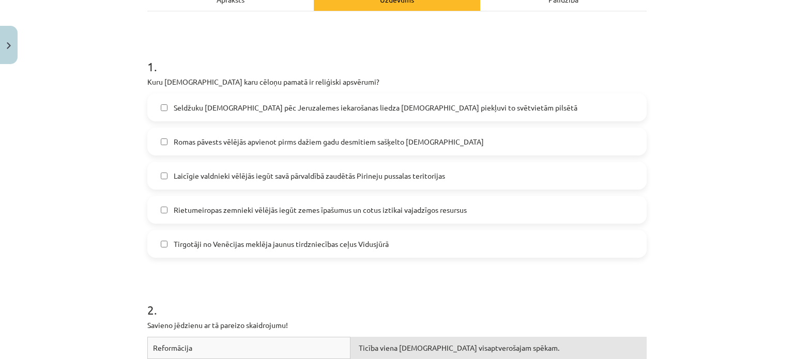
scroll to position [181, 0]
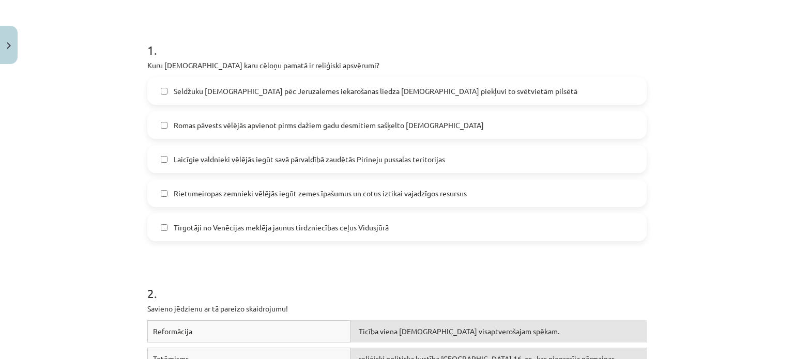
click at [226, 93] on span "Seldžuku [DEMOGRAPHIC_DATA] pēc Jeruzalemes iekarošanas liedza [DEMOGRAPHIC_DAT…" at bounding box center [376, 91] width 404 height 11
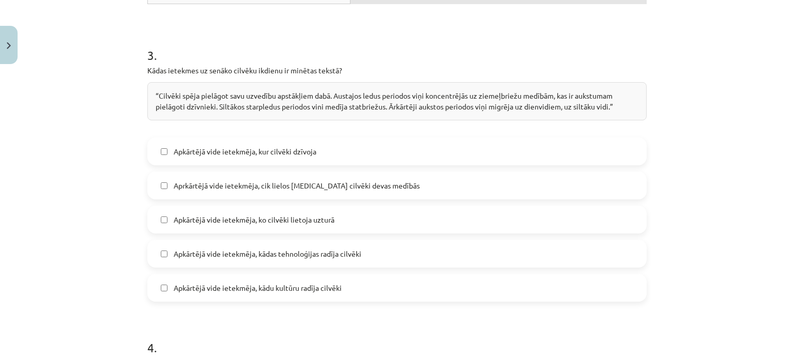
scroll to position [698, 0]
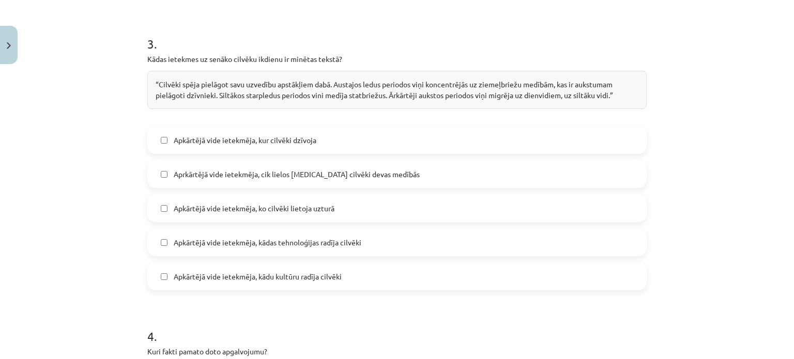
click at [165, 127] on label "Apkārtējā vide ietekmēja, kur cilvēki dzīvoja" at bounding box center [396, 140] width 497 height 26
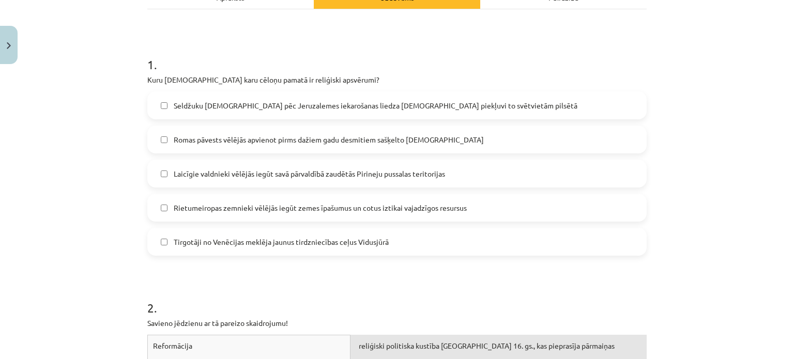
scroll to position [181, 0]
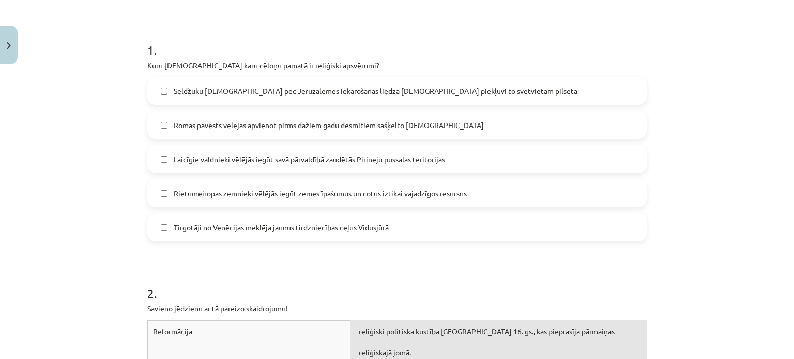
click at [167, 159] on label "Laicīgie valdnieki vēlējās iegūt savā pārvaldībā zaudētās Pirineju pussalas ter…" at bounding box center [396, 159] width 497 height 26
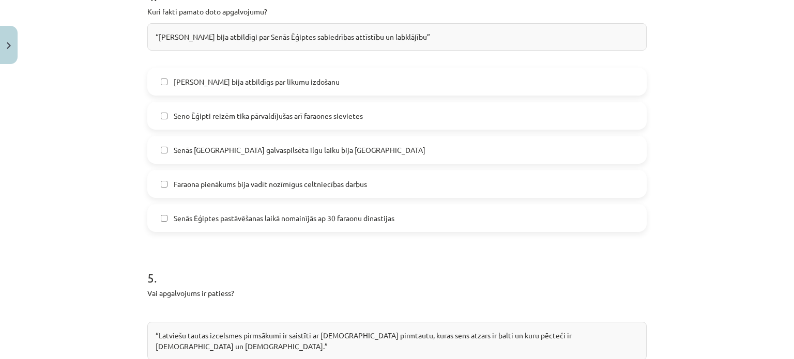
scroll to position [1059, 0]
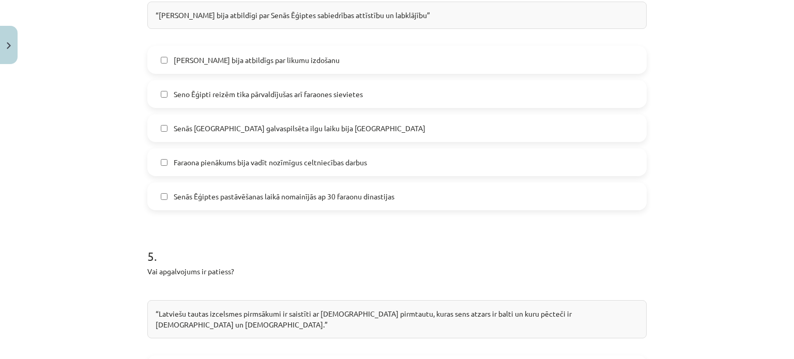
click at [162, 149] on label "Faraona pienākums bija vadīt nozīmīgus celtniecības darbus" at bounding box center [396, 162] width 497 height 26
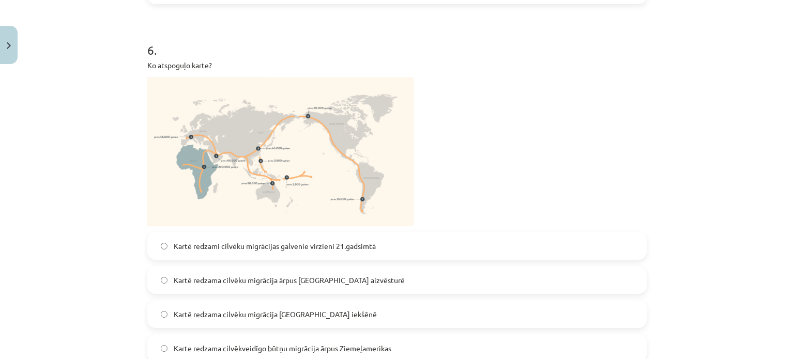
scroll to position [1525, 0]
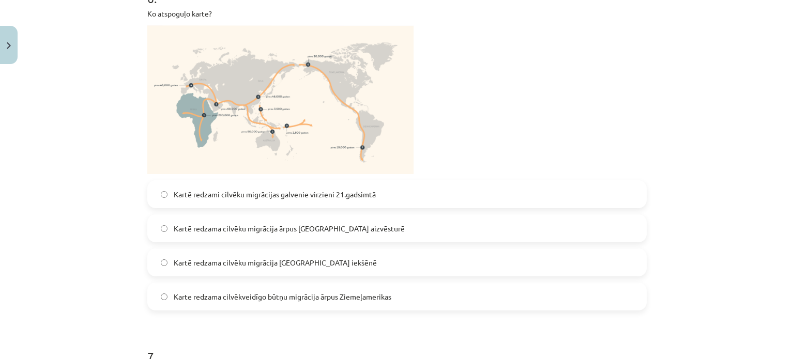
click at [254, 223] on span "Kartē redzama cilvēku migrācija ārpus [GEOGRAPHIC_DATA] aizvēsturē" at bounding box center [289, 228] width 231 height 11
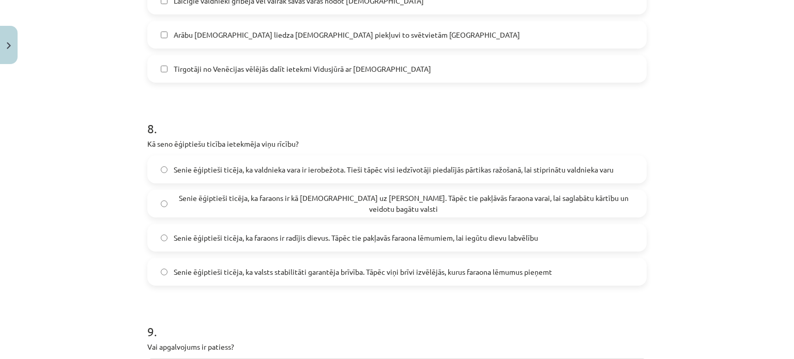
scroll to position [2041, 0]
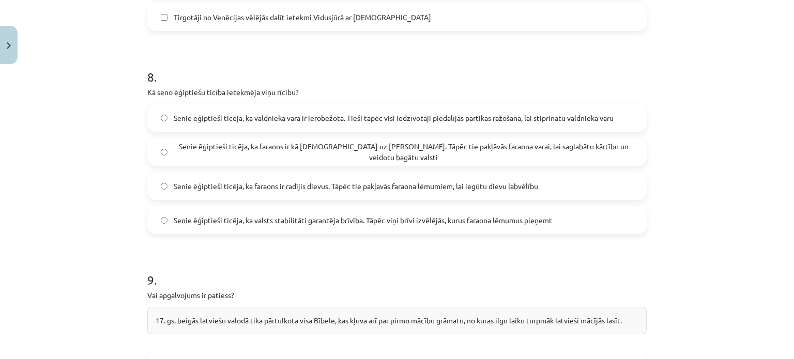
click at [162, 173] on label "Senie ēģiptieši ticēja, ka faraons ir radījis dievus. Tāpēc tie pakļavās faraon…" at bounding box center [396, 186] width 497 height 26
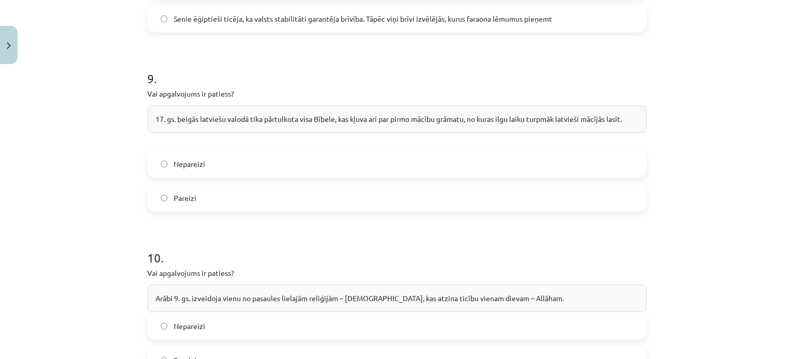
scroll to position [2248, 0]
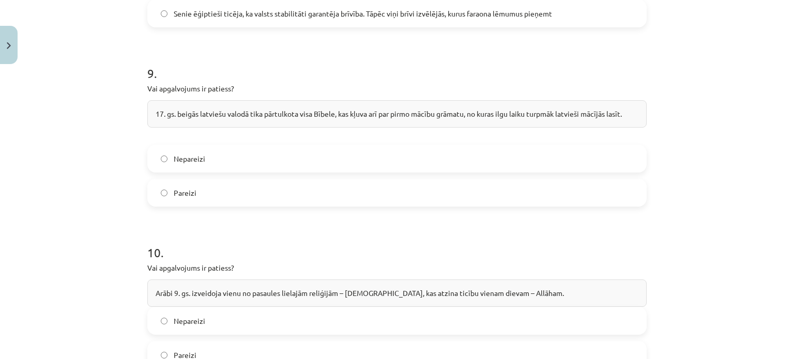
click at [164, 180] on label "Pareizi" at bounding box center [396, 193] width 497 height 26
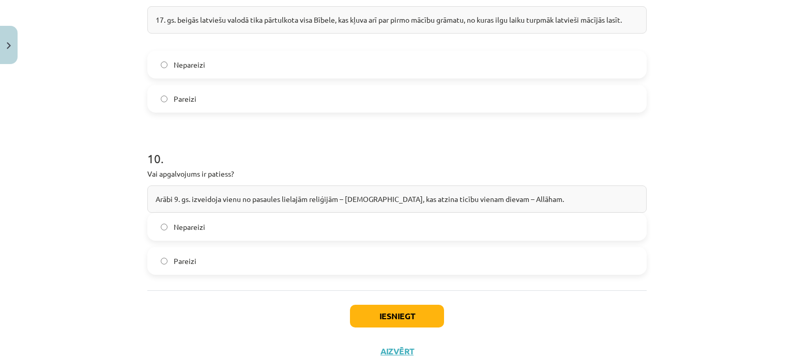
scroll to position [2344, 0]
click at [175, 220] on span "Nepareizi" at bounding box center [190, 225] width 32 height 11
click at [415, 303] on button "Iesniegt" at bounding box center [397, 314] width 94 height 23
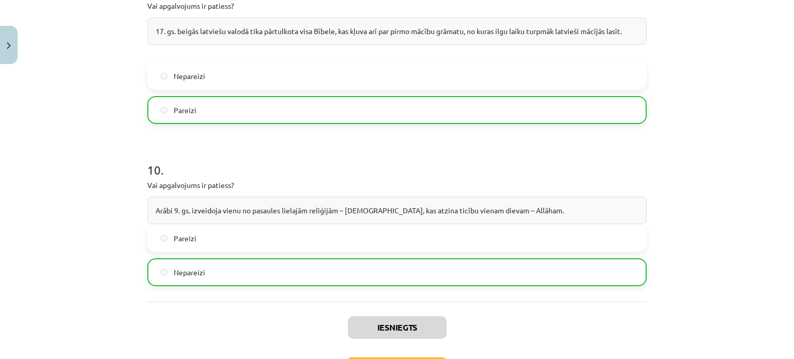
scroll to position [2376, 0]
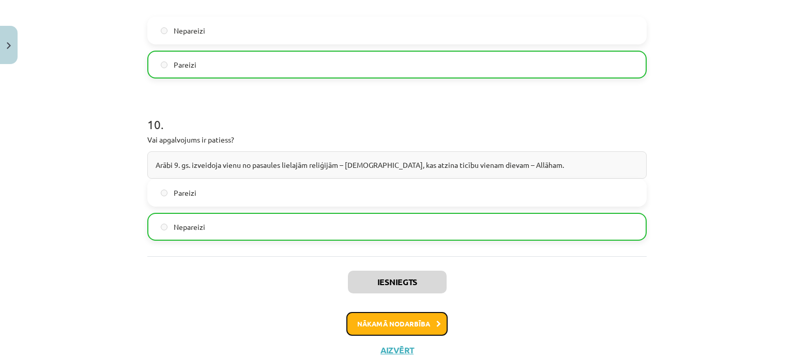
click at [426, 312] on button "Nākamā nodarbība" at bounding box center [396, 324] width 101 height 24
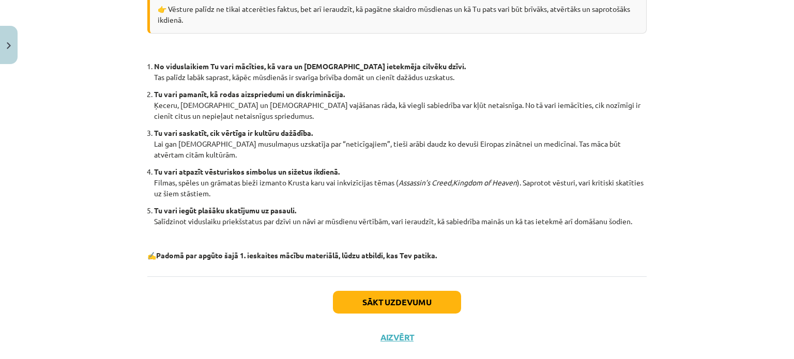
scroll to position [253, 0]
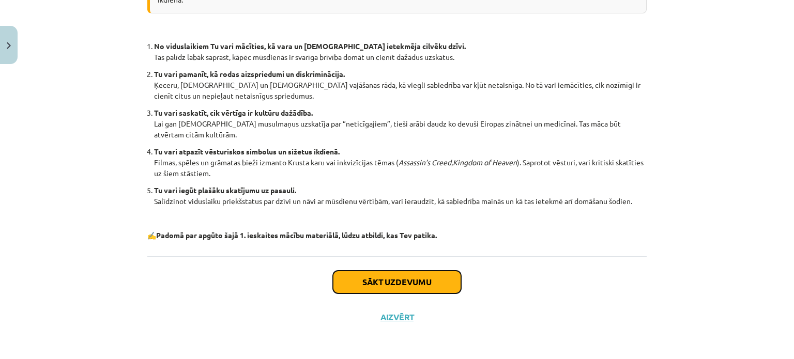
click at [422, 274] on button "Sākt uzdevumu" at bounding box center [397, 282] width 128 height 23
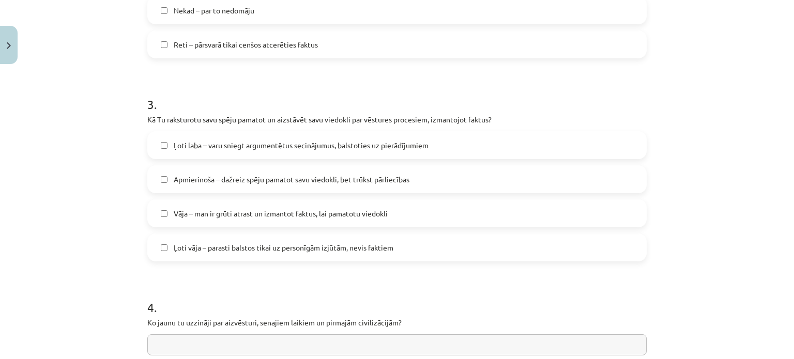
scroll to position [543, 0]
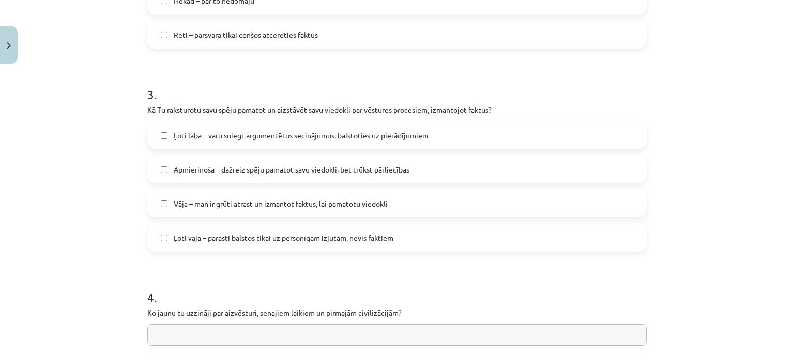
click at [163, 169] on label "Apmierinoša – dažreiz spēju pamatot savu viedokli, bet trūkst pārliecības" at bounding box center [396, 170] width 497 height 26
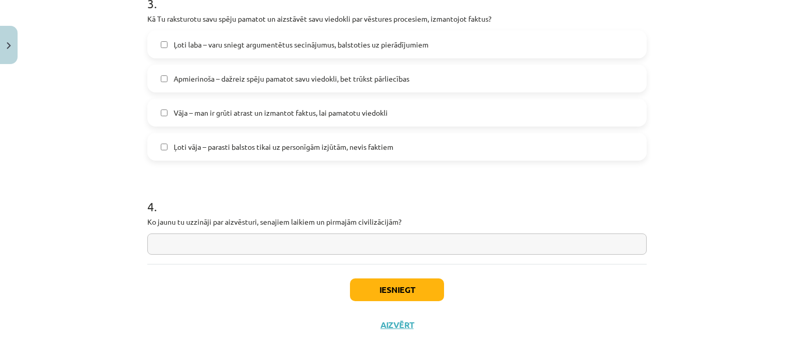
scroll to position [642, 0]
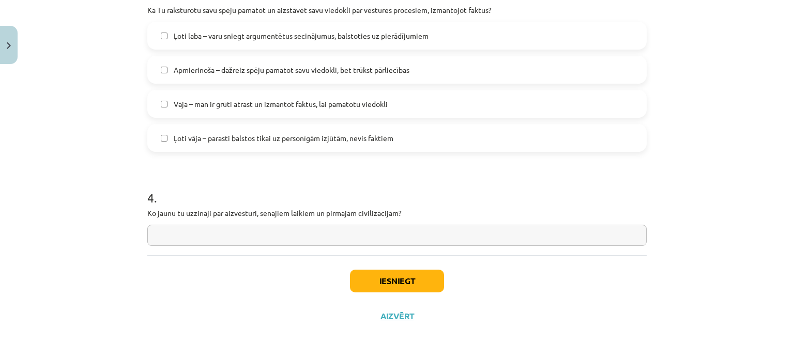
click at [236, 237] on input "text" at bounding box center [396, 235] width 499 height 21
click at [393, 283] on button "Iesniegt" at bounding box center [397, 281] width 94 height 23
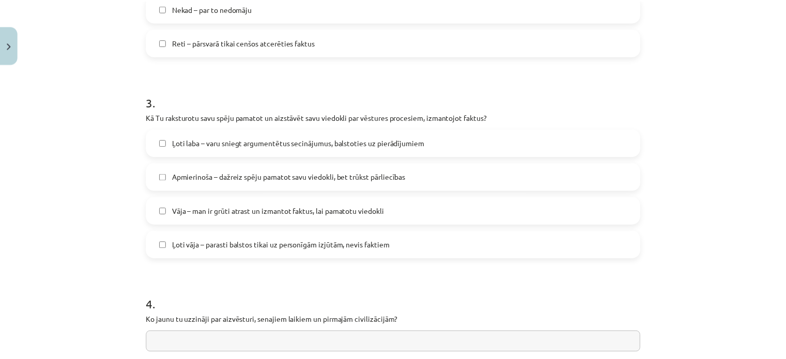
scroll to position [487, 0]
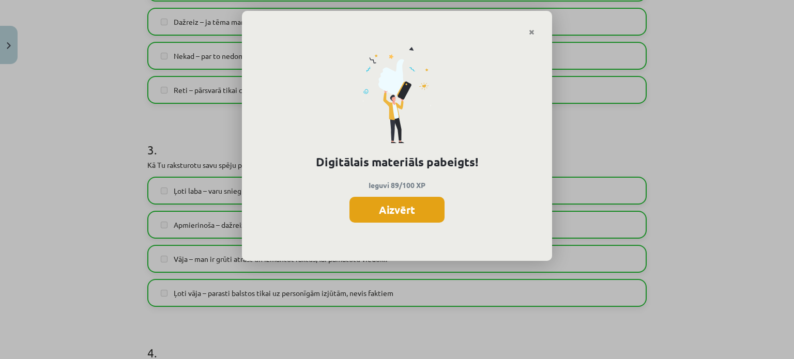
click at [383, 217] on button "Aizvērt" at bounding box center [396, 210] width 95 height 26
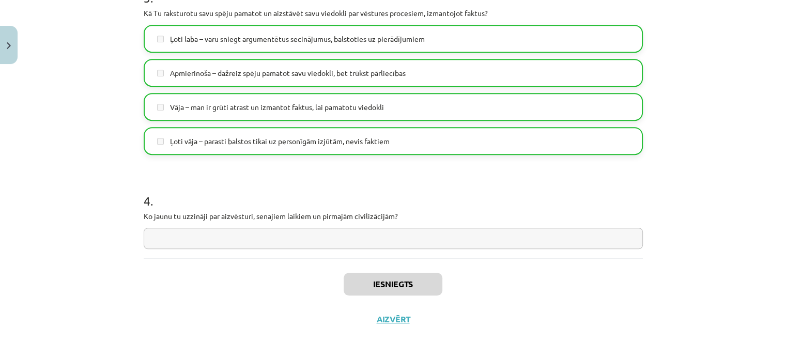
scroll to position [642, 0]
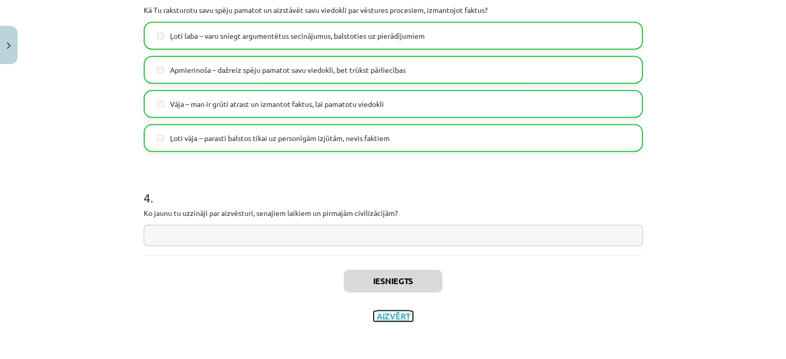
click at [395, 316] on button "Aizvērt" at bounding box center [393, 316] width 39 height 10
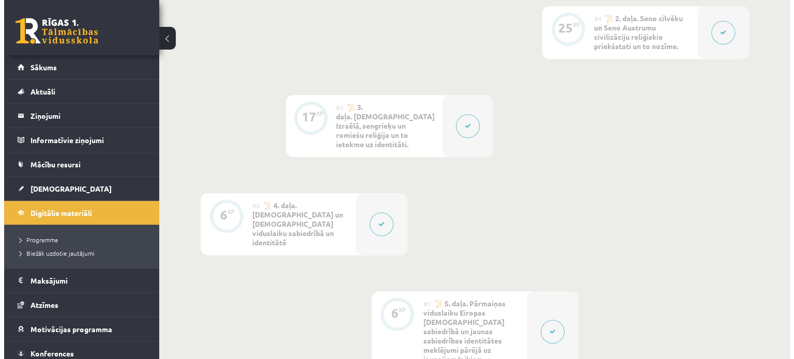
scroll to position [620, 0]
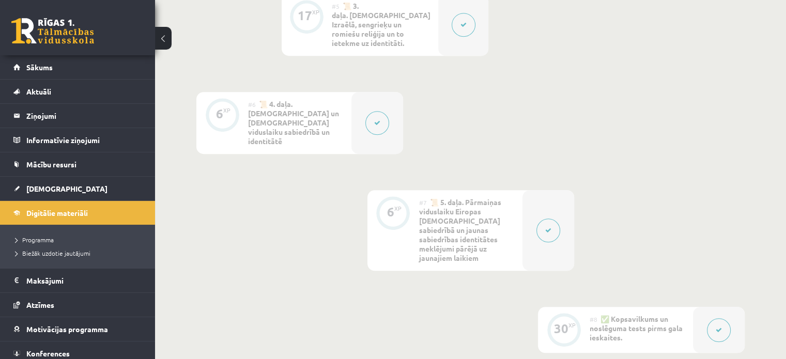
click at [551, 219] on button at bounding box center [548, 231] width 24 height 24
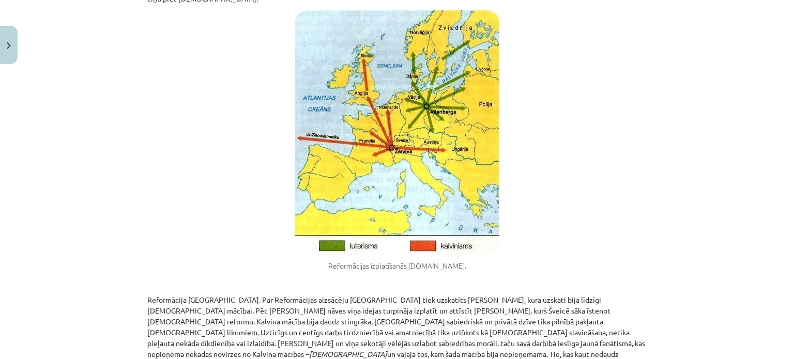
scroll to position [2015, 0]
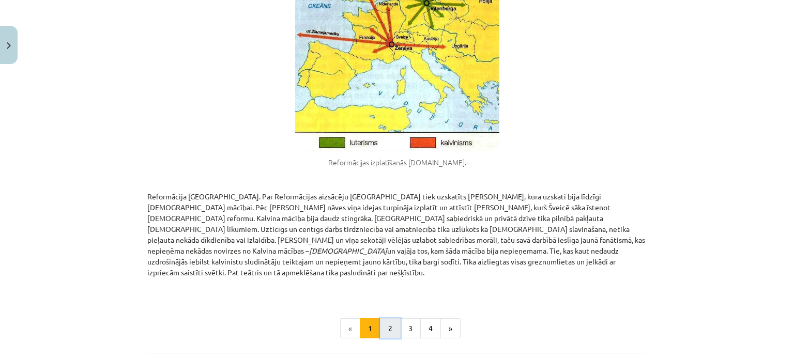
click at [393, 318] on button "2" at bounding box center [390, 328] width 21 height 21
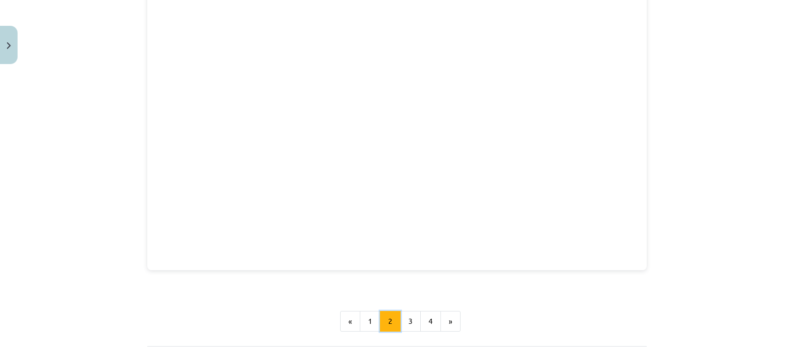
scroll to position [709, 0]
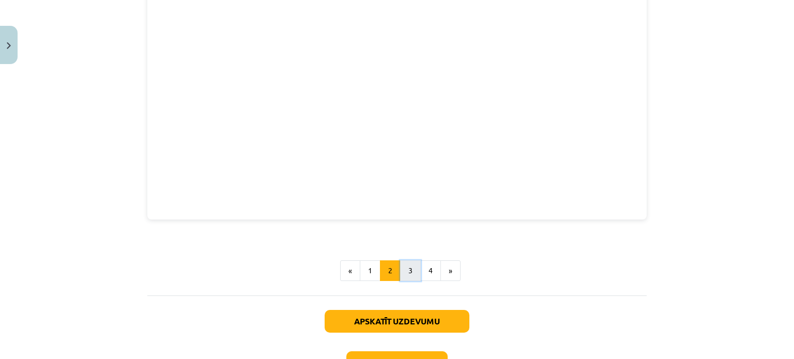
click at [402, 260] on button "3" at bounding box center [410, 270] width 21 height 21
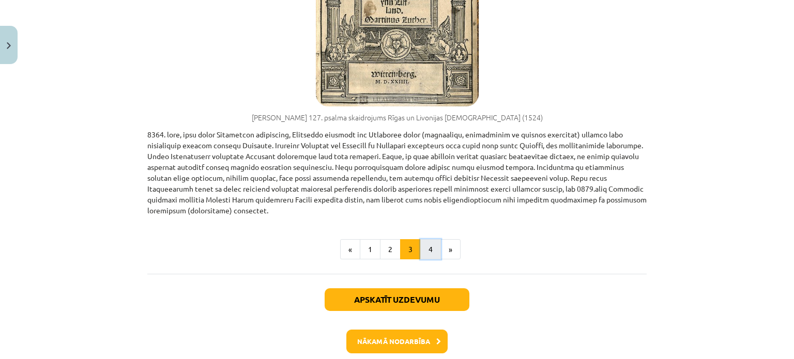
click at [423, 239] on button "4" at bounding box center [430, 249] width 21 height 21
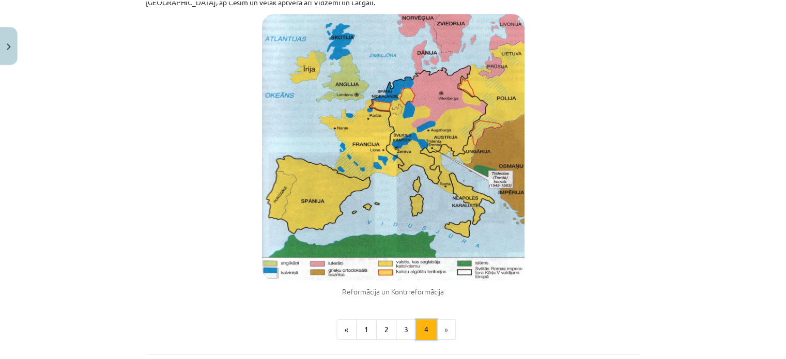
scroll to position [624, 0]
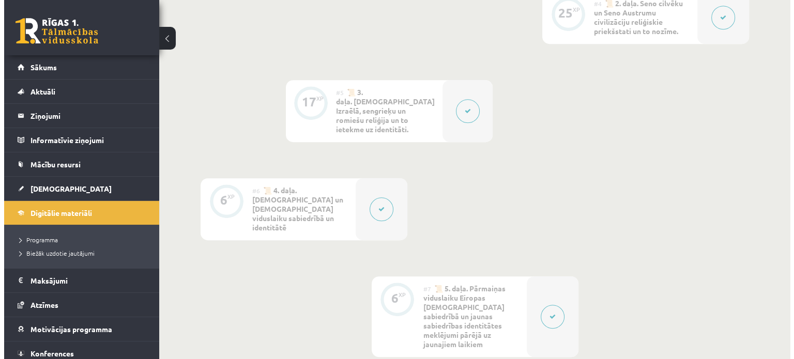
scroll to position [517, 0]
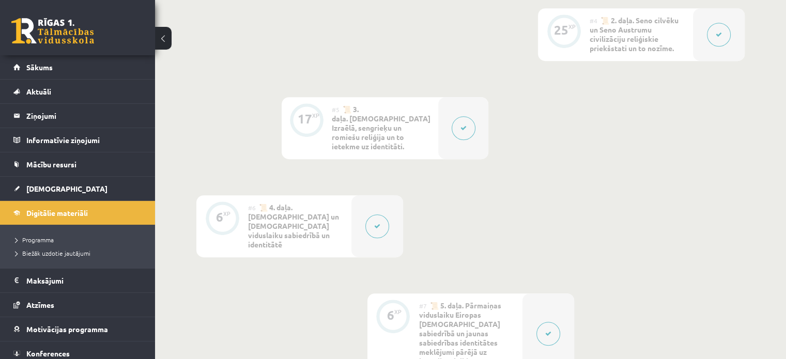
click at [455, 125] on button at bounding box center [464, 128] width 24 height 24
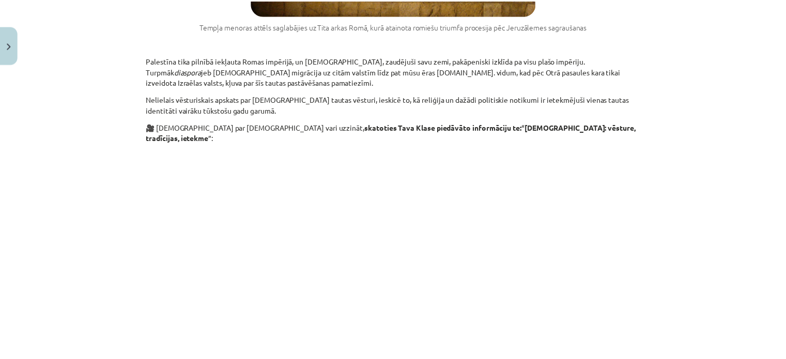
scroll to position [1602, 0]
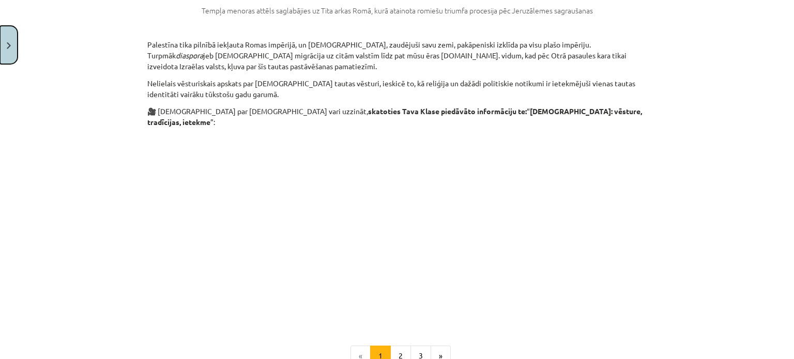
click at [12, 52] on button "Close" at bounding box center [9, 45] width 18 height 38
click at [99, 69] on div "Mācību tēma: Vēsture i - 10. klases 1. ieskaites mācību materiāls #5 📜 3. daļa.…" at bounding box center [397, 179] width 794 height 359
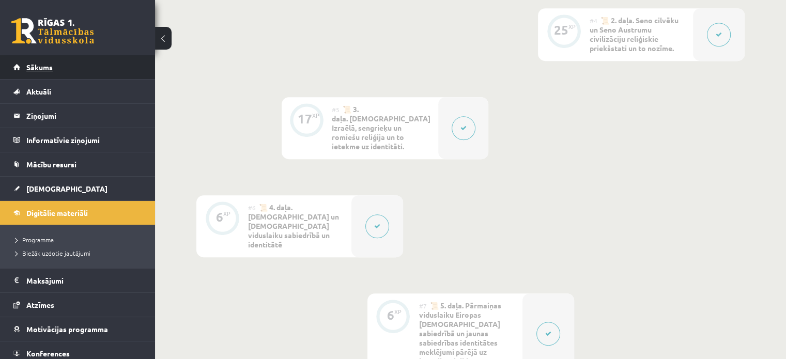
click at [54, 64] on link "Sākums" at bounding box center [77, 67] width 129 height 24
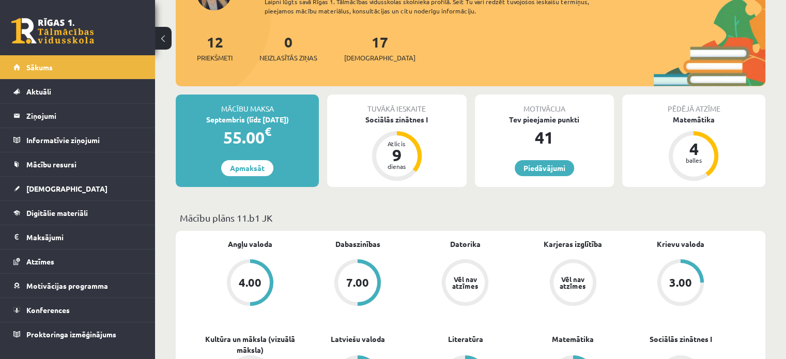
scroll to position [52, 0]
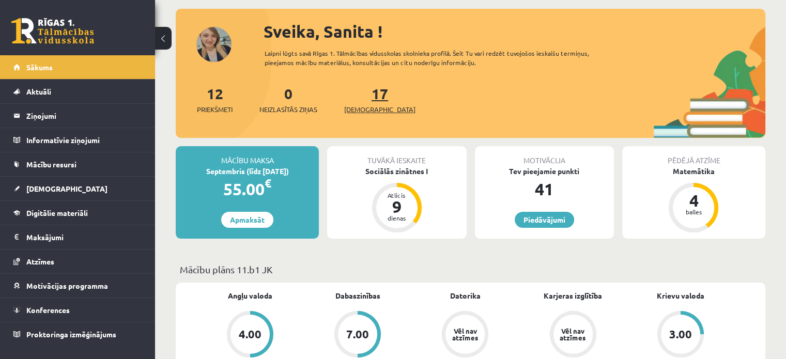
click at [365, 99] on link "17 Ieskaites" at bounding box center [379, 99] width 71 height 30
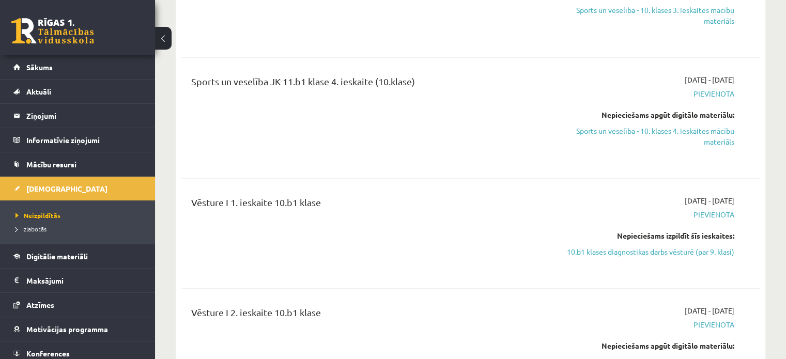
scroll to position [2119, 0]
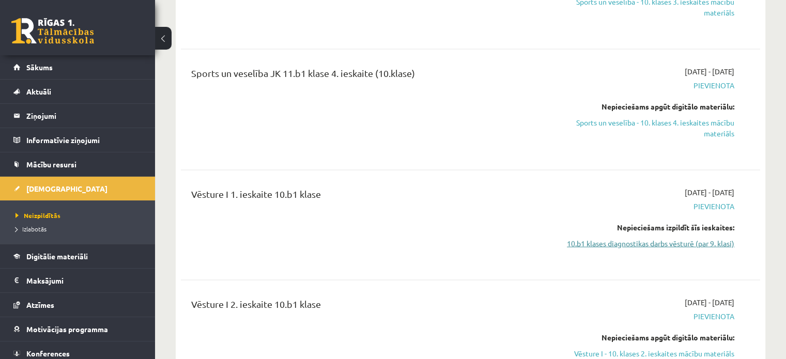
click at [650, 238] on link "10.b1 klases diagnostikas darbs vēsturē (par 9. klasi)" at bounding box center [649, 243] width 171 height 11
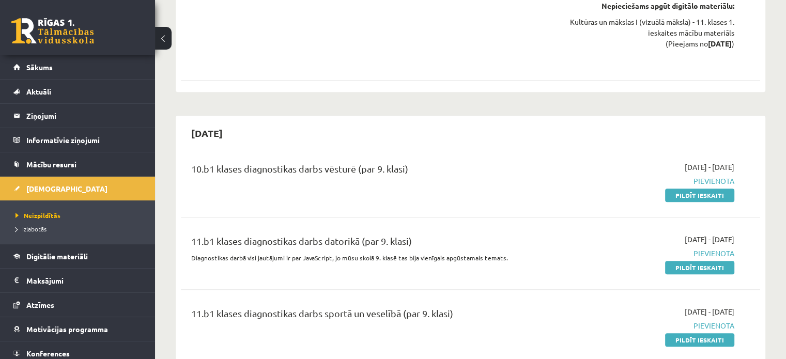
scroll to position [603, 0]
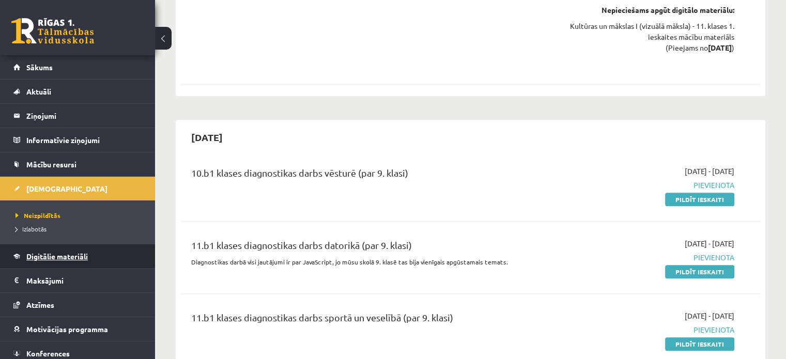
click at [94, 252] on link "Digitālie materiāli" at bounding box center [77, 256] width 129 height 24
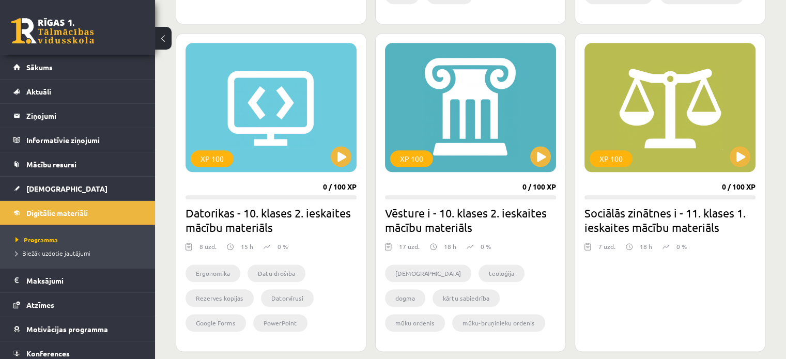
scroll to position [1223, 0]
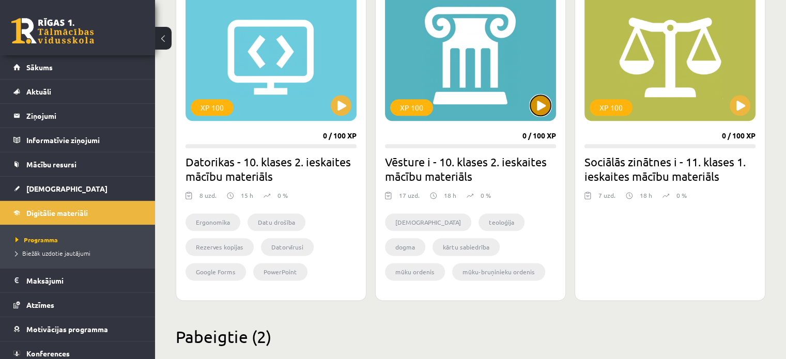
click at [541, 110] on button at bounding box center [540, 105] width 21 height 21
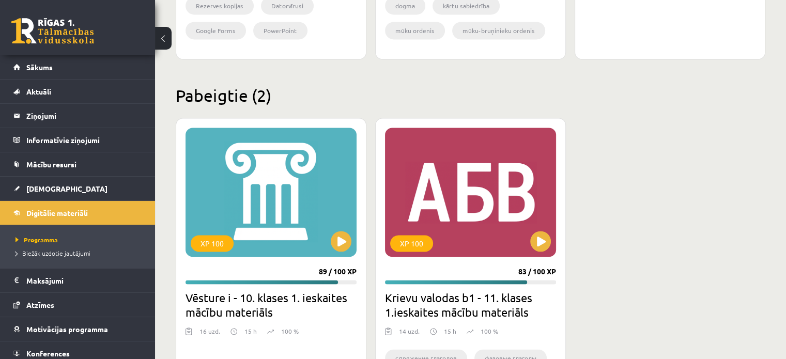
scroll to position [1482, 0]
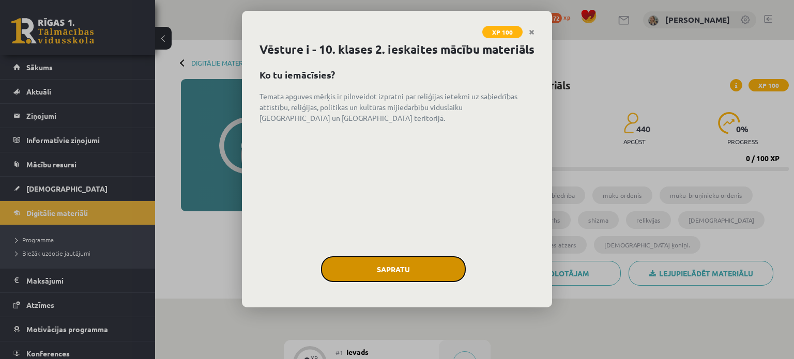
click at [429, 282] on button "Sapratu" at bounding box center [393, 269] width 145 height 26
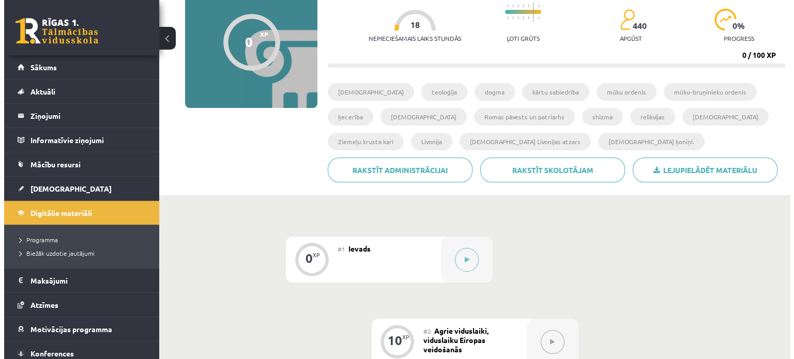
scroll to position [103, 0]
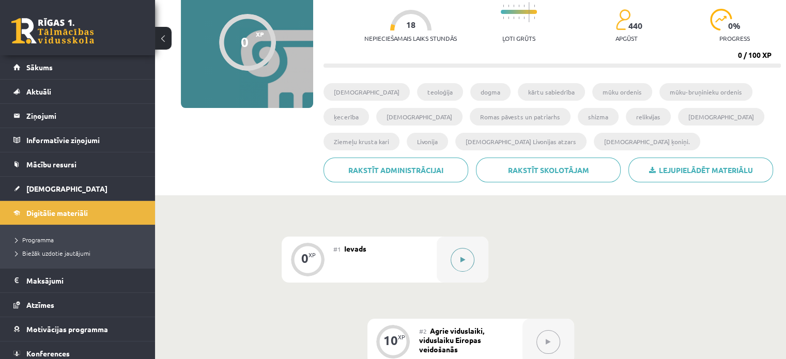
click at [466, 259] on button at bounding box center [463, 260] width 24 height 24
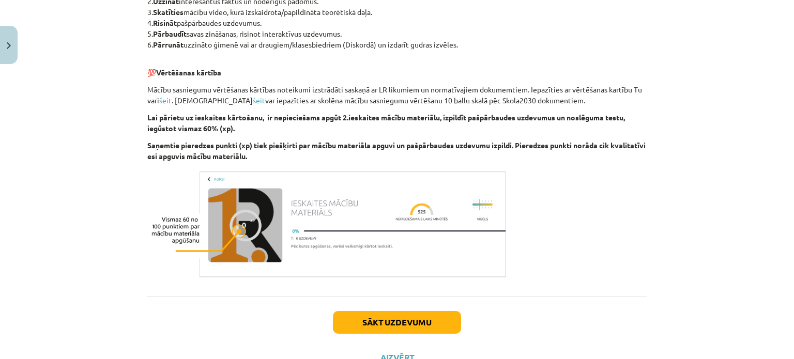
scroll to position [610, 0]
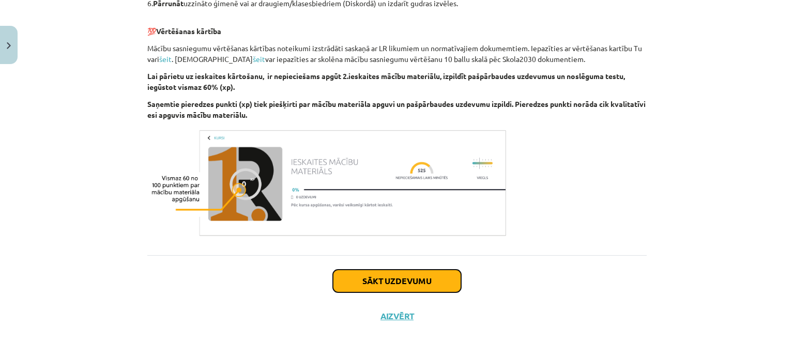
click at [406, 274] on button "Sākt uzdevumu" at bounding box center [397, 281] width 128 height 23
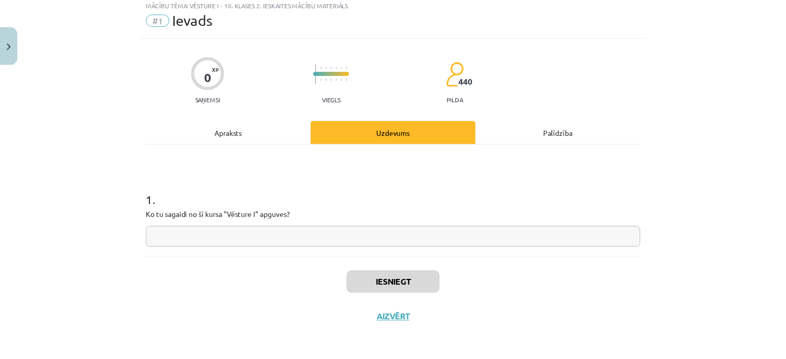
scroll to position [33, 0]
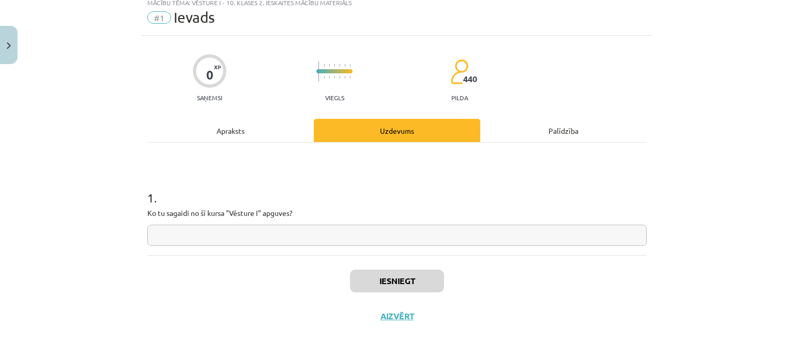
click at [350, 237] on input "text" at bounding box center [396, 235] width 499 height 21
click at [396, 315] on button "Aizvērt" at bounding box center [396, 316] width 39 height 10
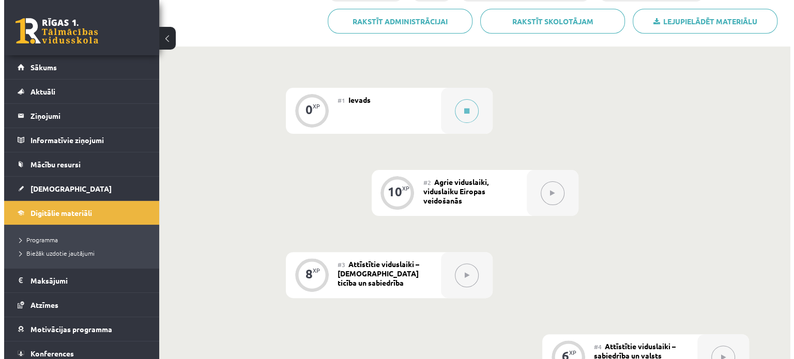
scroll to position [258, 0]
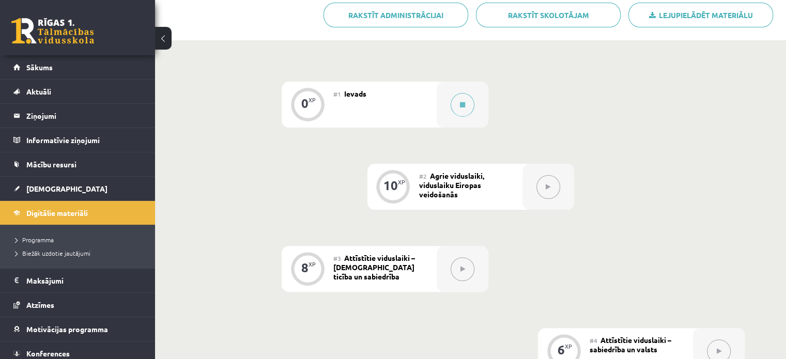
click at [547, 192] on button at bounding box center [548, 187] width 24 height 24
click at [463, 102] on icon at bounding box center [462, 105] width 5 height 6
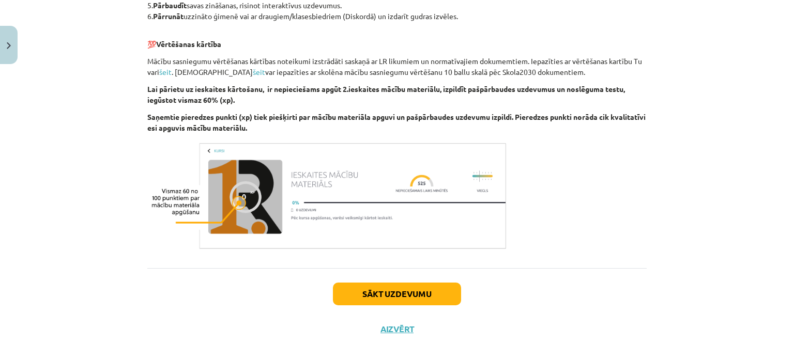
scroll to position [610, 0]
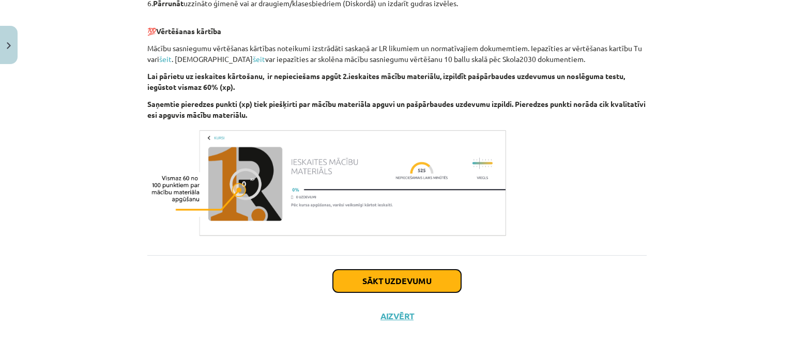
click at [404, 278] on button "Sākt uzdevumu" at bounding box center [397, 281] width 128 height 23
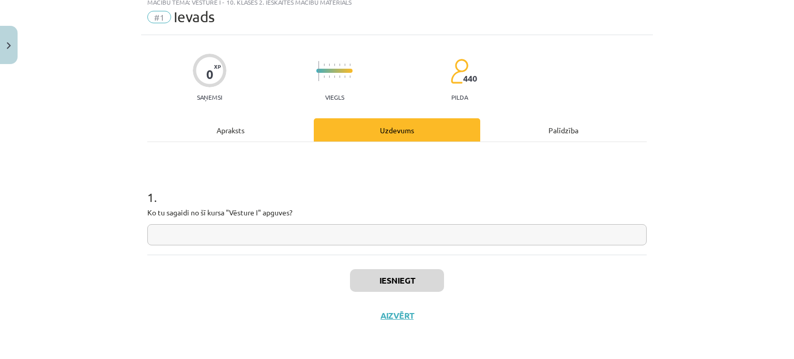
scroll to position [26, 0]
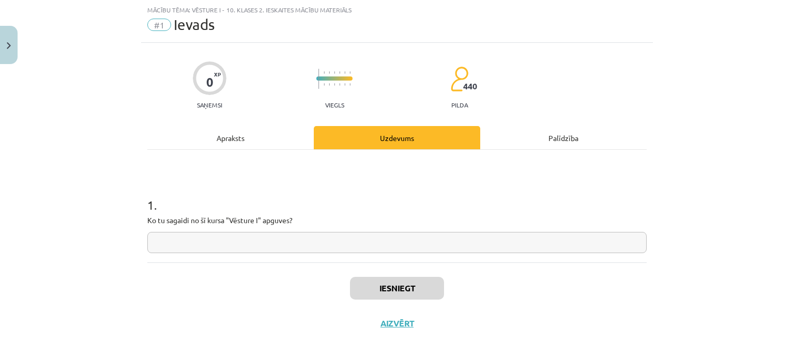
click at [387, 241] on input "text" at bounding box center [396, 242] width 499 height 21
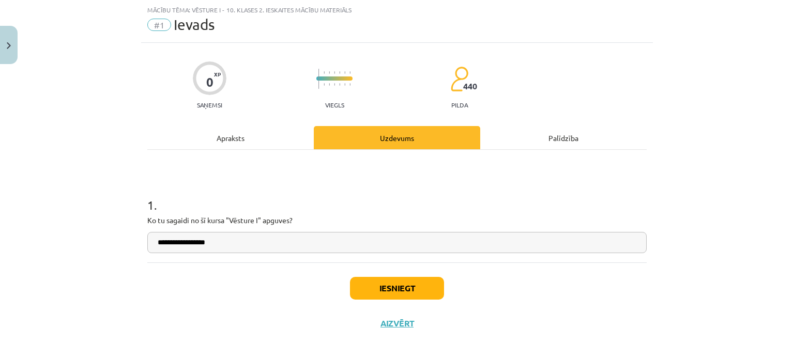
type input "**********"
click at [397, 288] on button "Iesniegt" at bounding box center [397, 288] width 94 height 23
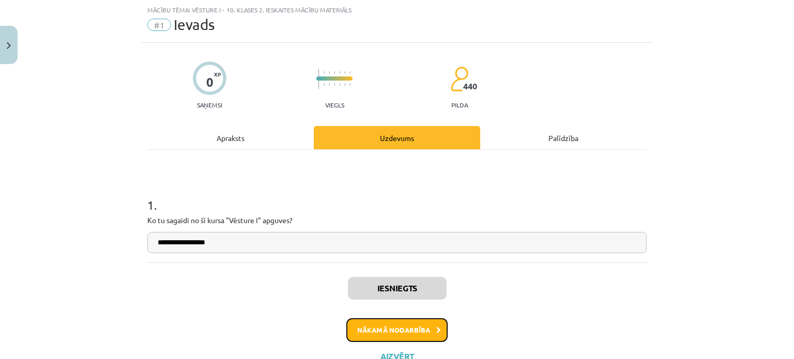
click at [420, 334] on button "Nākamā nodarbība" at bounding box center [396, 330] width 101 height 24
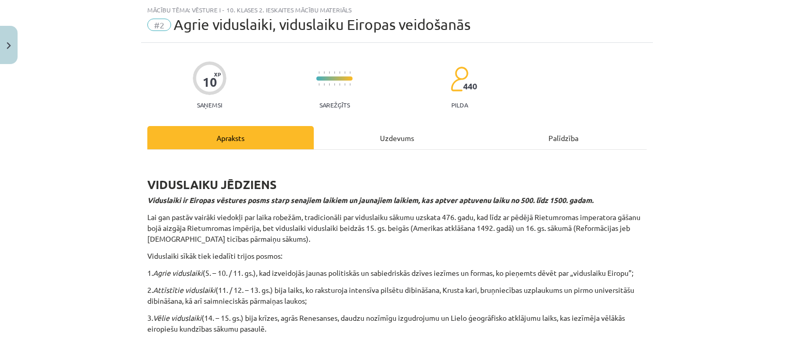
scroll to position [0, 0]
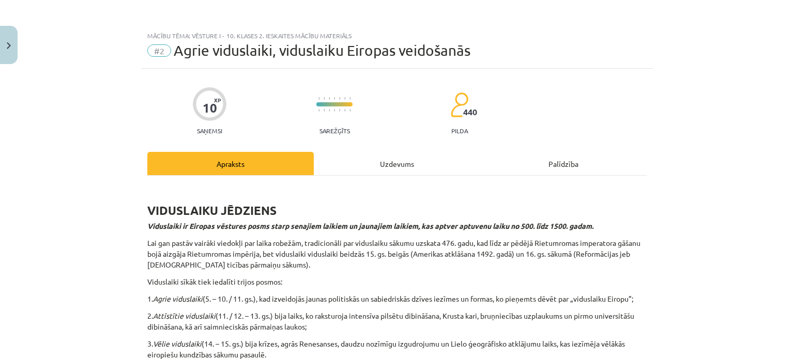
click at [416, 167] on div "Uzdevums" at bounding box center [397, 163] width 166 height 23
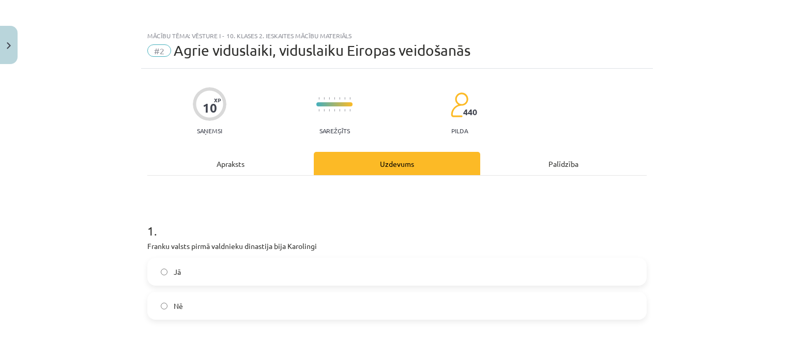
scroll to position [52, 0]
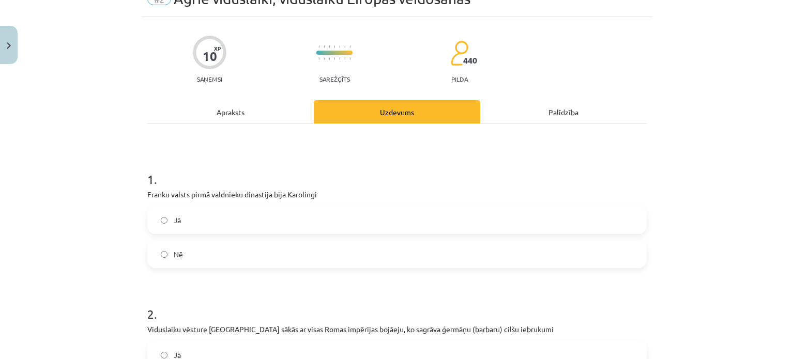
click at [239, 107] on div "Apraksts" at bounding box center [230, 111] width 166 height 23
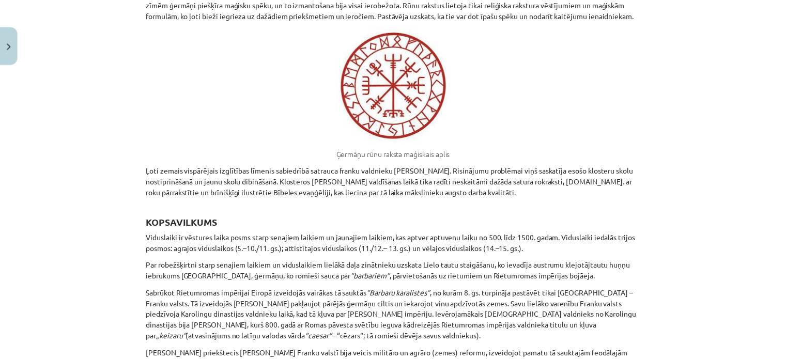
scroll to position [7503, 0]
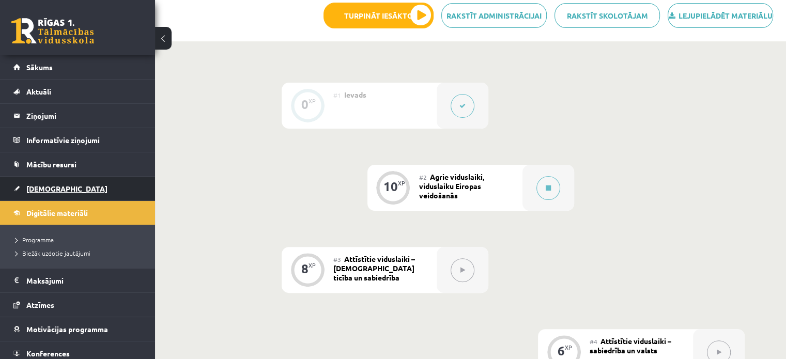
click at [91, 183] on link "[DEMOGRAPHIC_DATA]" at bounding box center [77, 189] width 129 height 24
